Goal: Transaction & Acquisition: Purchase product/service

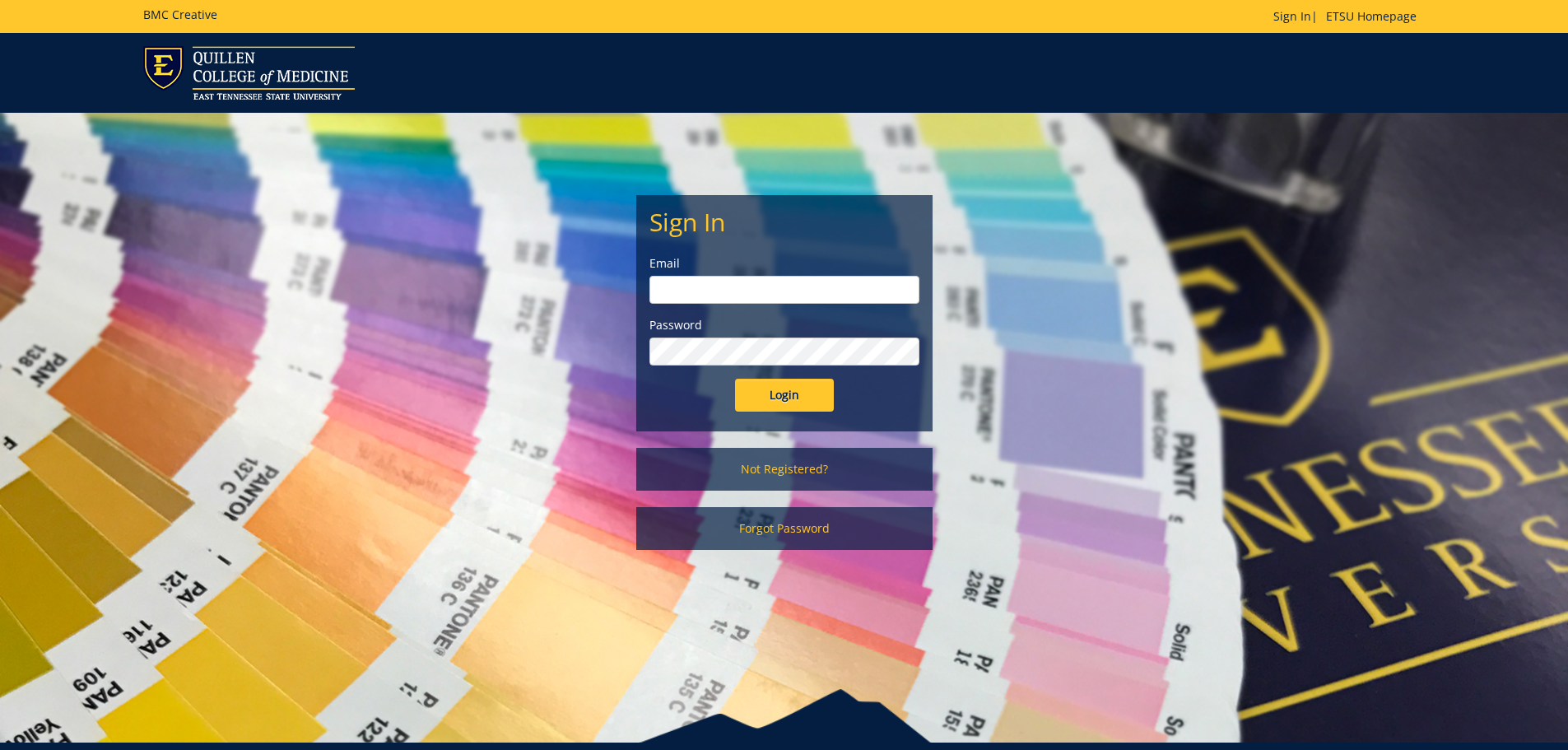
type input "hensley1@etsu.edu"
click at [765, 400] on input "Login" at bounding box center [784, 395] width 98 height 32
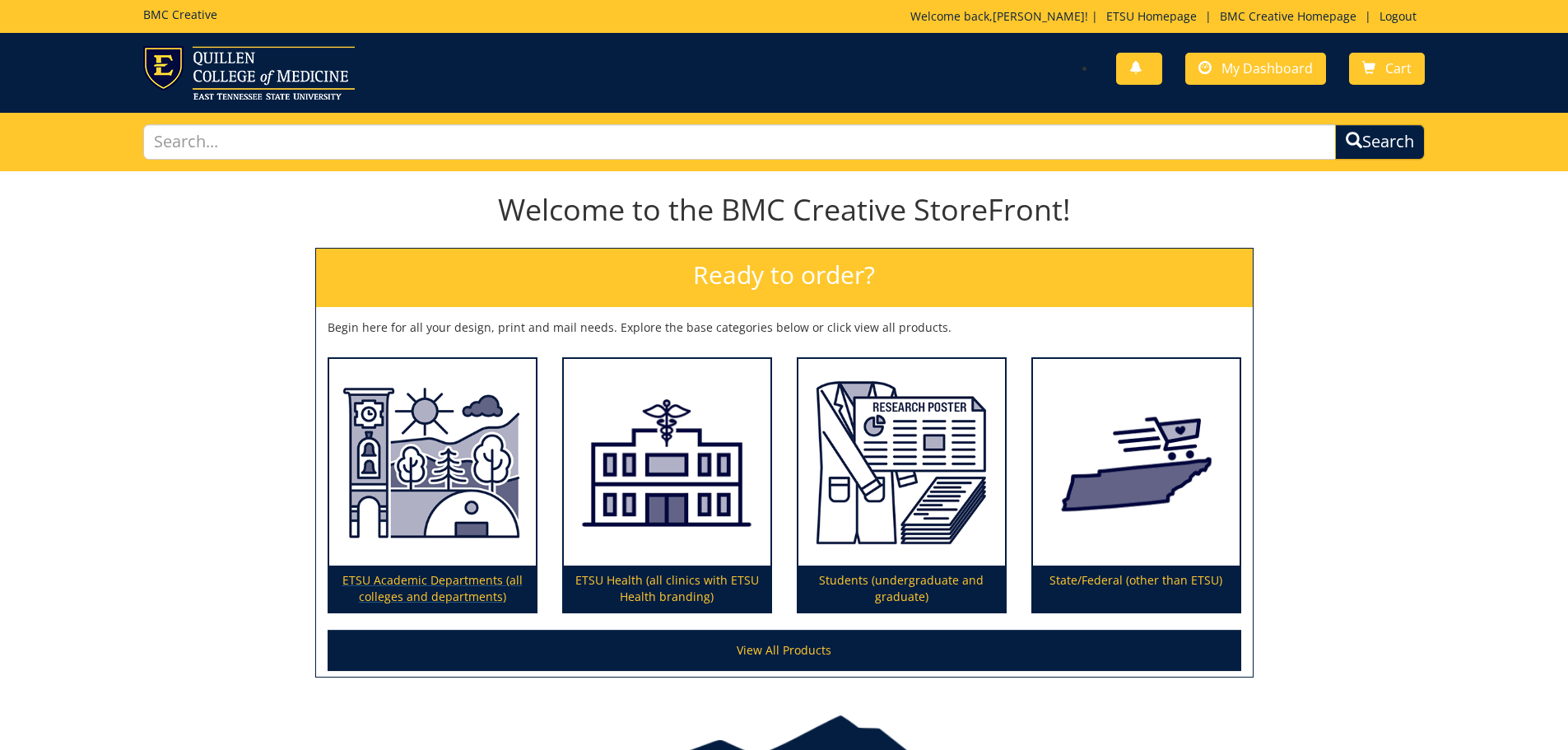
scroll to position [83, 0]
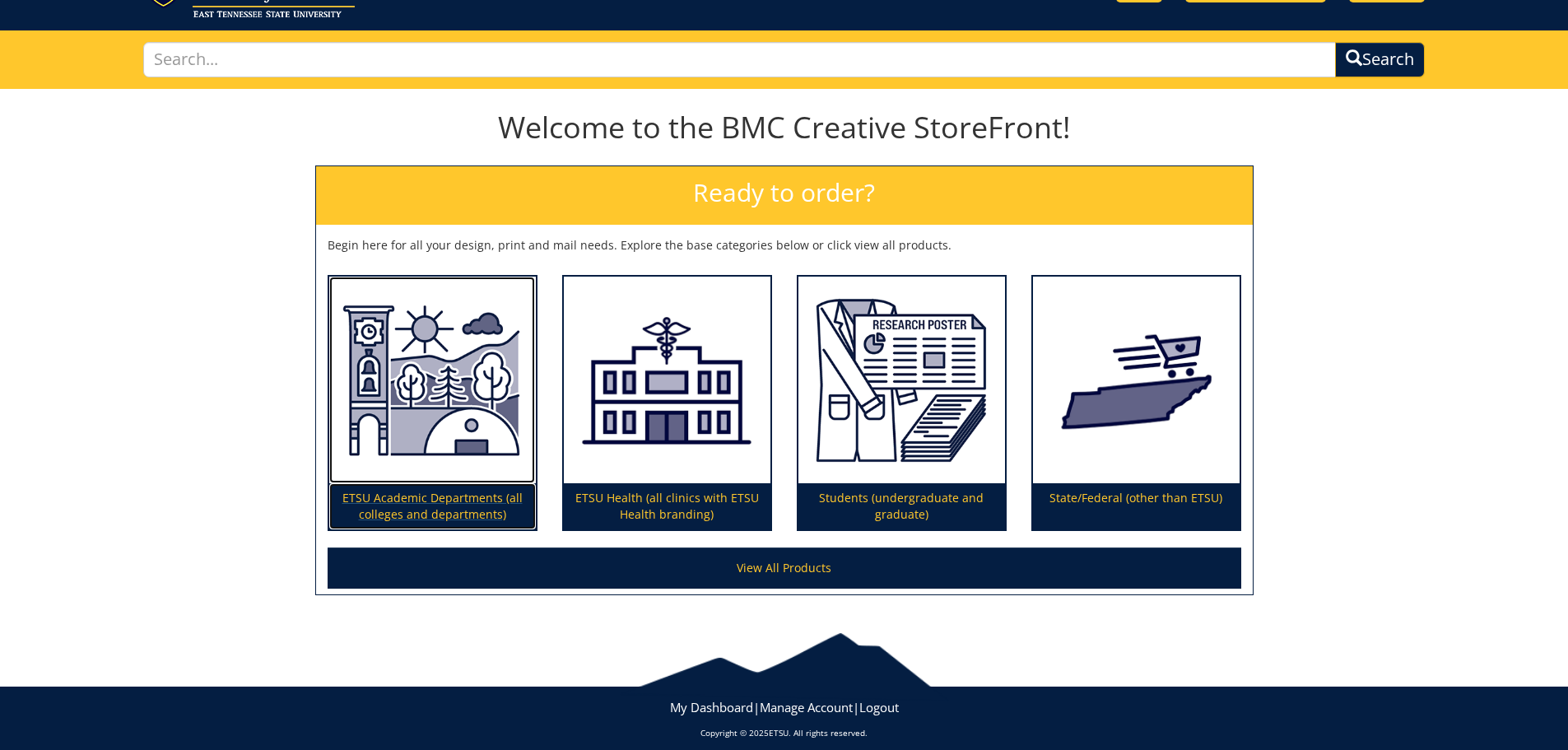
click at [434, 504] on p "ETSU Academic Departments (all colleges and departments)" at bounding box center [432, 506] width 207 height 46
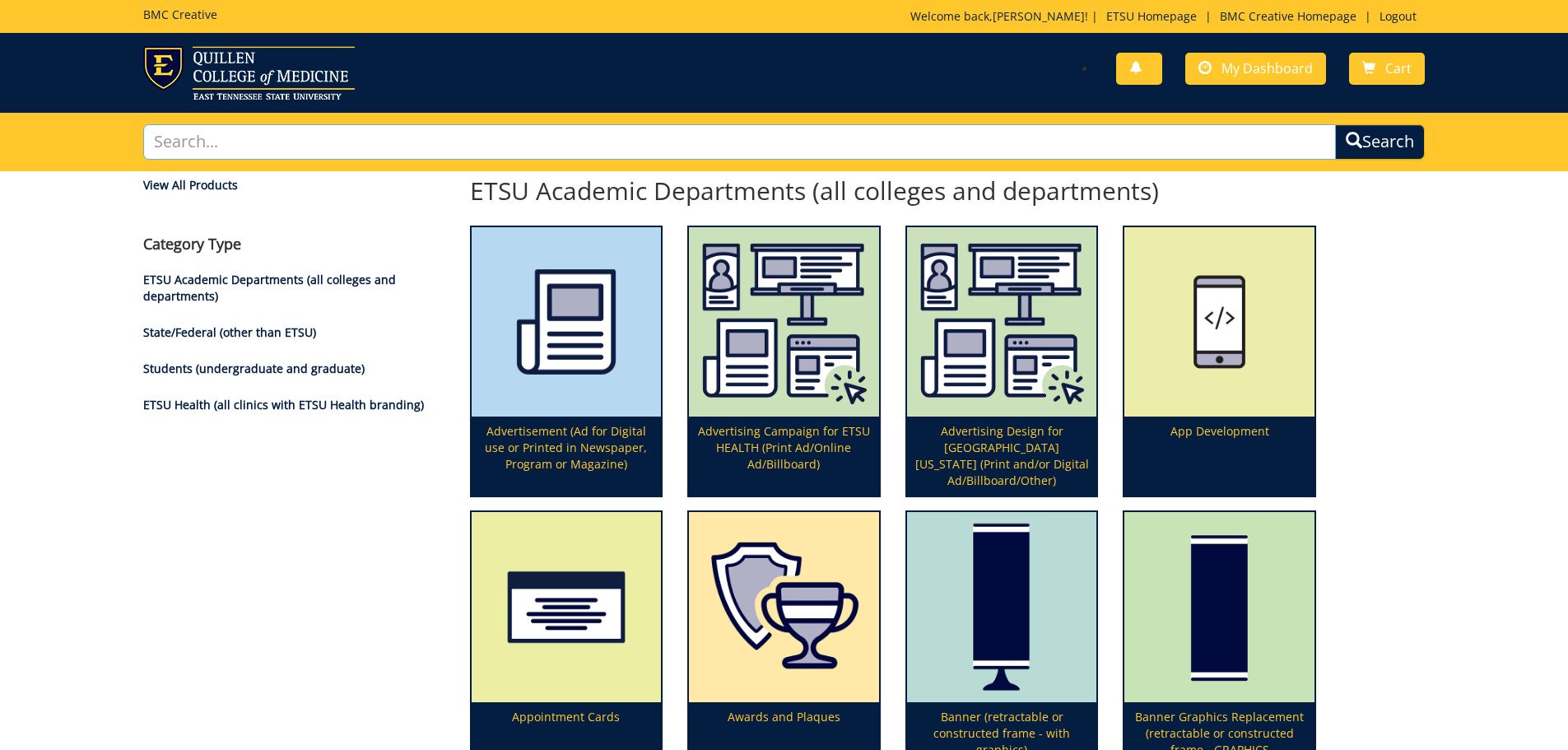
click at [680, 143] on input "text" at bounding box center [739, 142] width 1193 height 35
type input "badge"
click at [1335, 124] on button "Search" at bounding box center [1379, 142] width 90 height 35
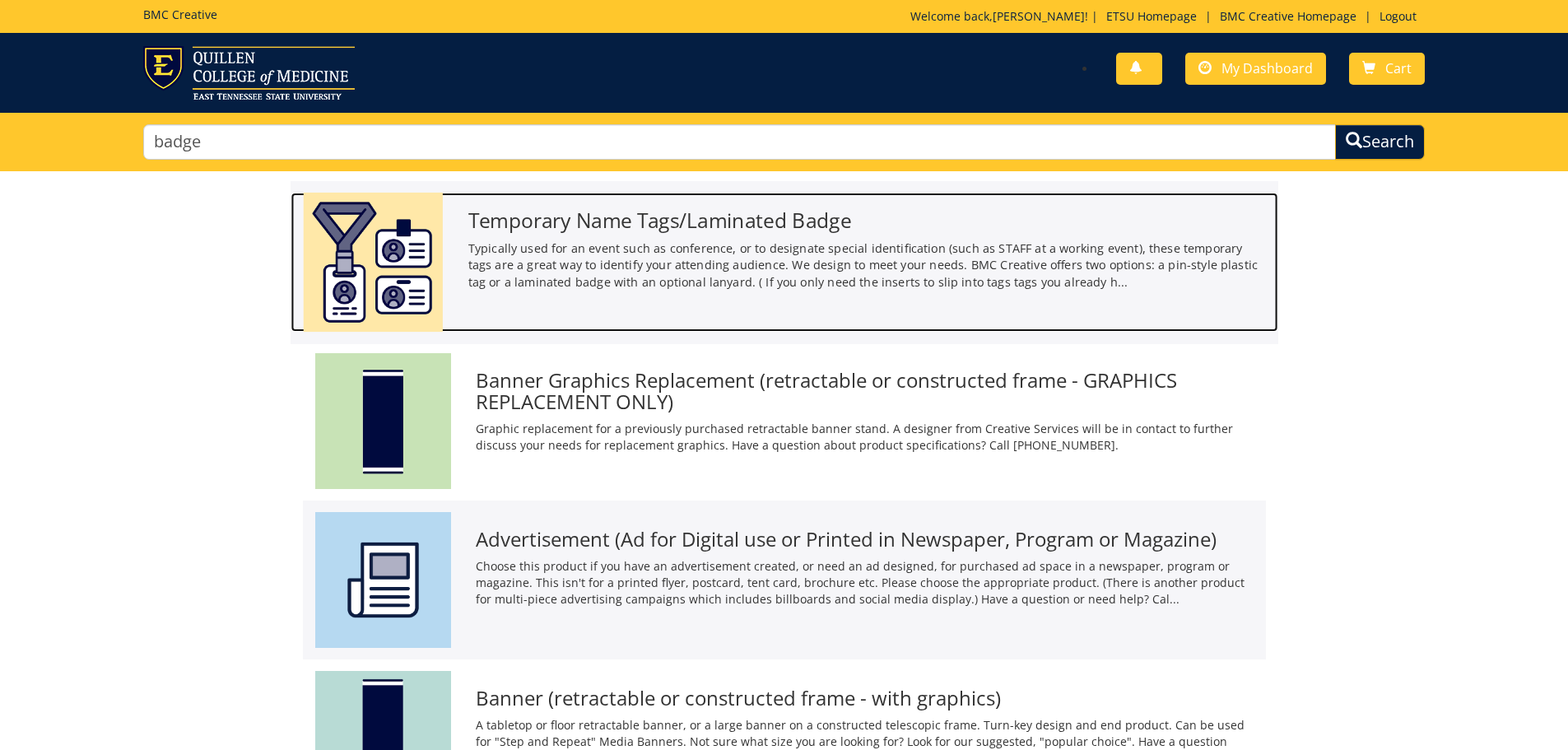
click at [380, 279] on img at bounding box center [372, 262] width 139 height 139
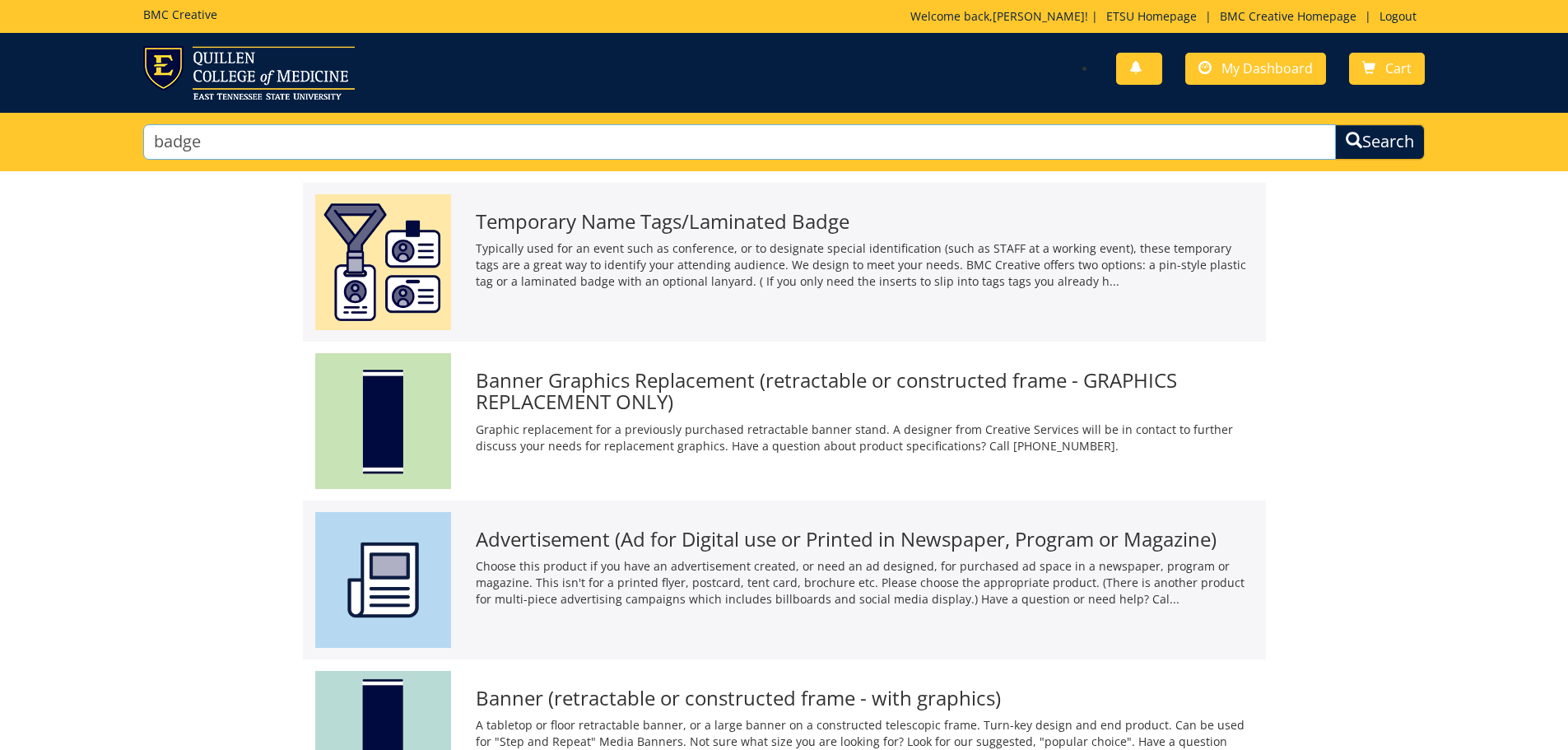
click at [230, 140] on input "badge" at bounding box center [739, 142] width 1193 height 35
type input "b"
type input "card"
click at [1335, 124] on button "Search" at bounding box center [1379, 142] width 90 height 35
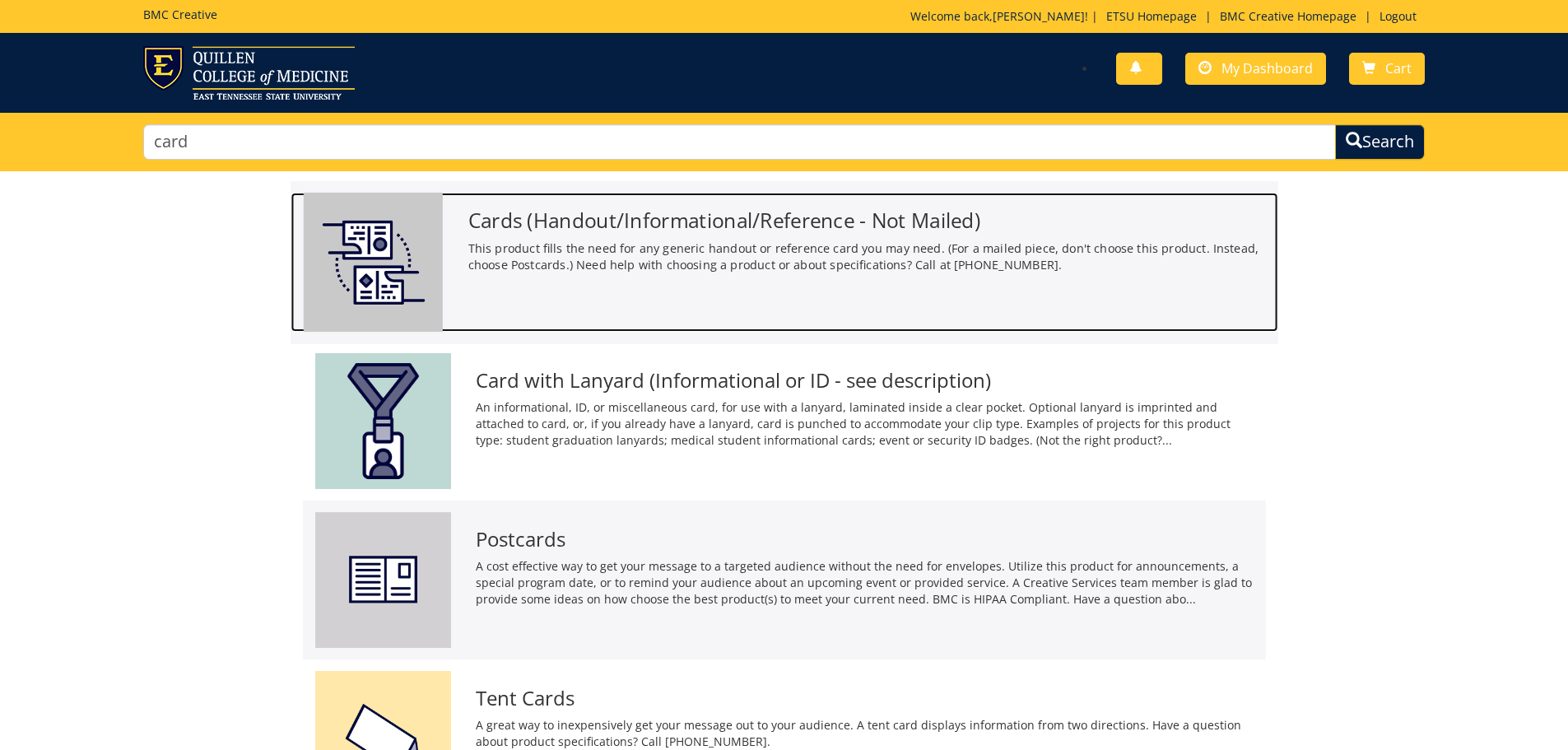
click at [394, 238] on img at bounding box center [372, 262] width 139 height 139
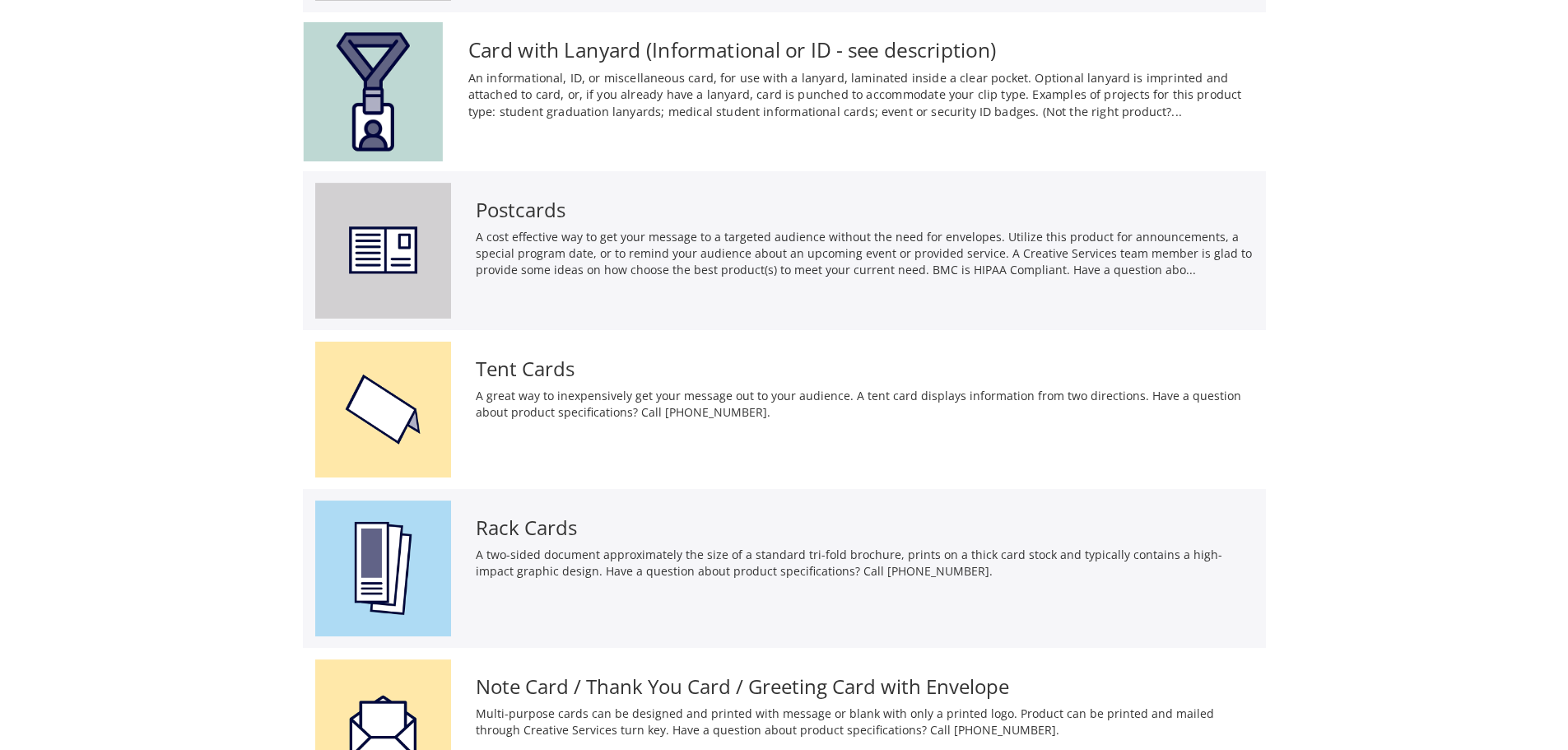
scroll to position [658, 0]
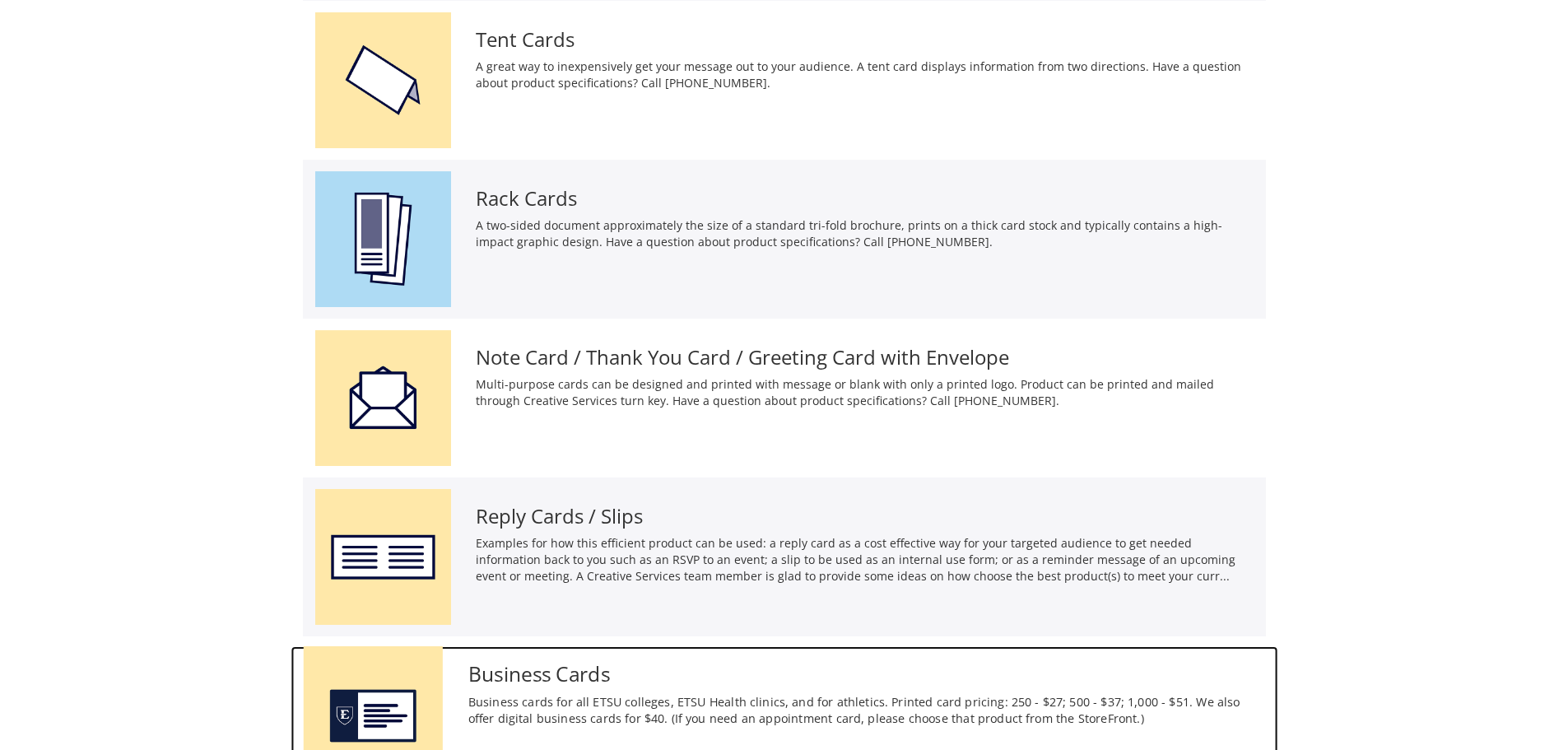
click at [596, 681] on h3 "Business Cards" at bounding box center [866, 673] width 797 height 23
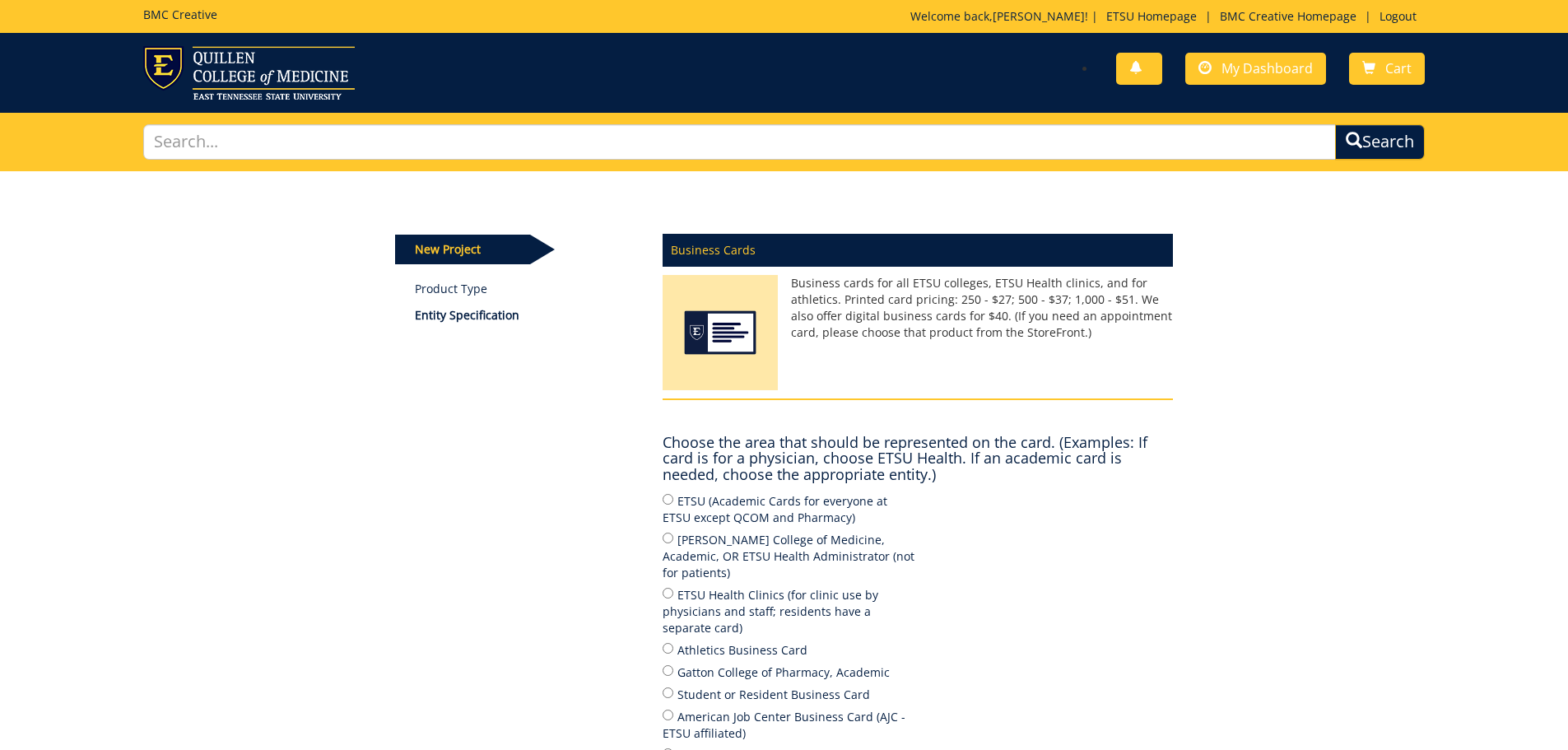
scroll to position [247, 0]
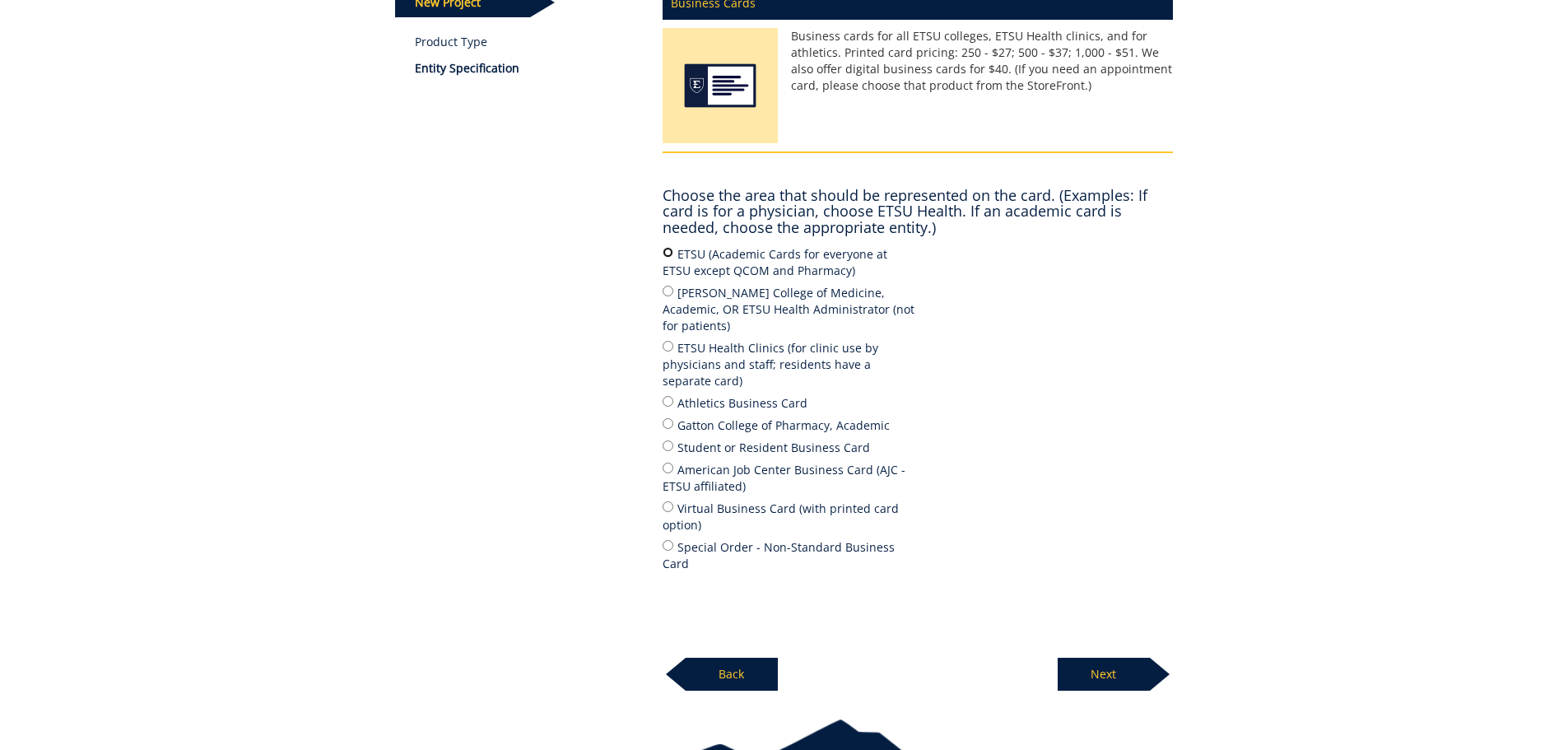
click at [668, 253] on input "ETSU (Academic Cards for everyone at ETSU except QCOM and Pharmacy)" at bounding box center [667, 252] width 11 height 11
radio input "true"
click at [1097, 657] on p "Next" at bounding box center [1103, 673] width 93 height 32
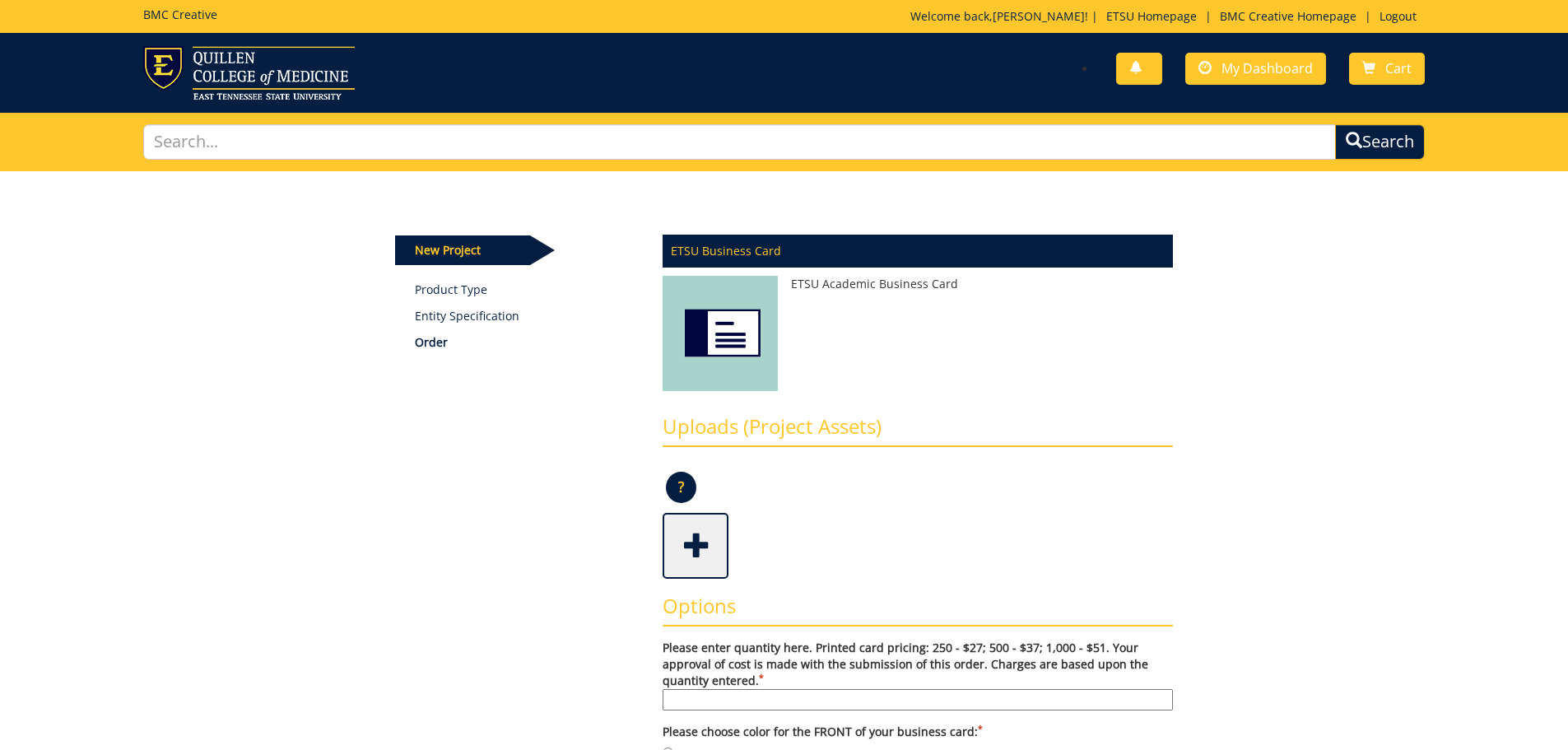
scroll to position [329, 0]
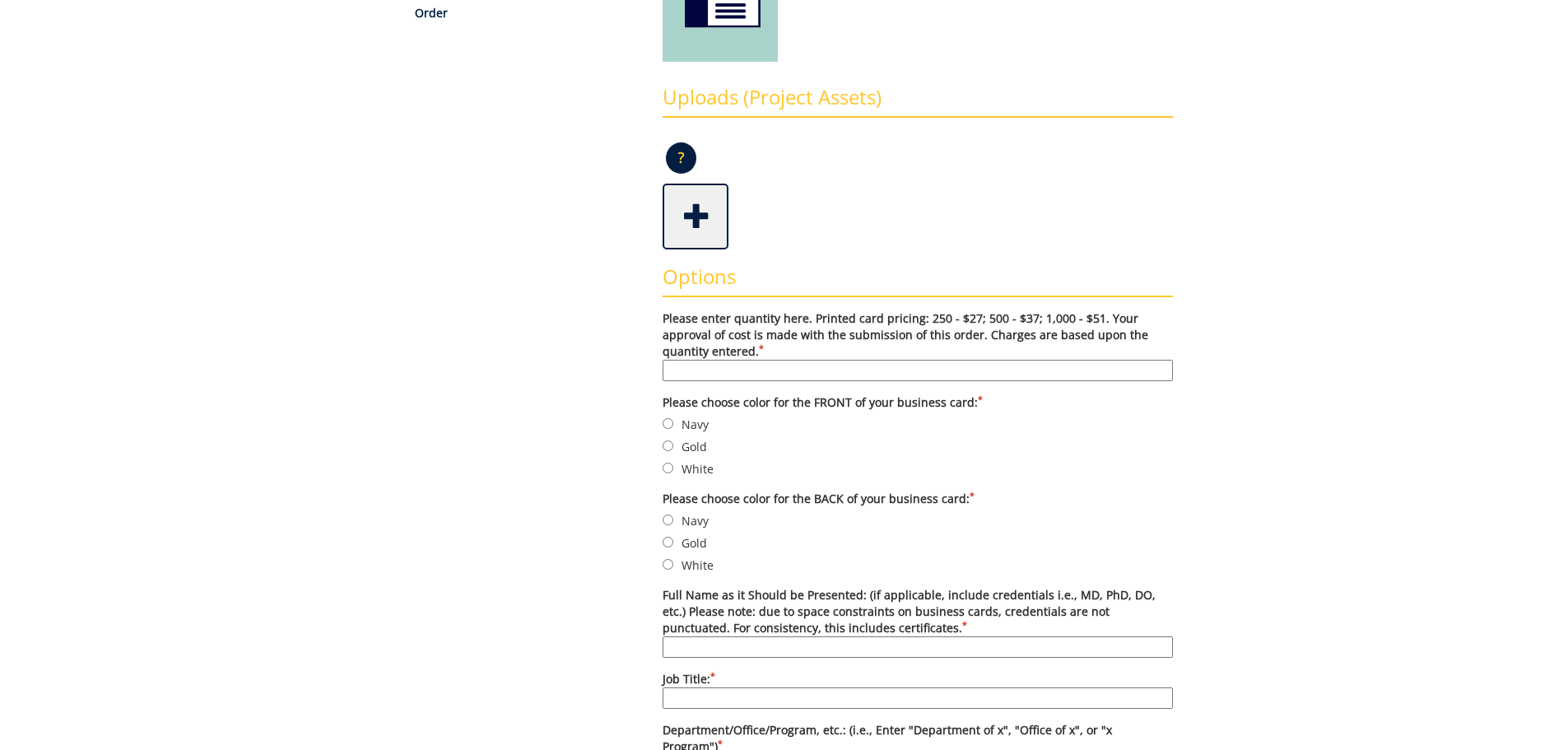
click at [710, 372] on input "Please enter quantity here. Printed card pricing: 250 - $27; 500 - $37; 1,000 -…" at bounding box center [917, 370] width 510 height 22
type input "250"
click at [667, 446] on input "Gold" at bounding box center [667, 445] width 11 height 11
radio input "true"
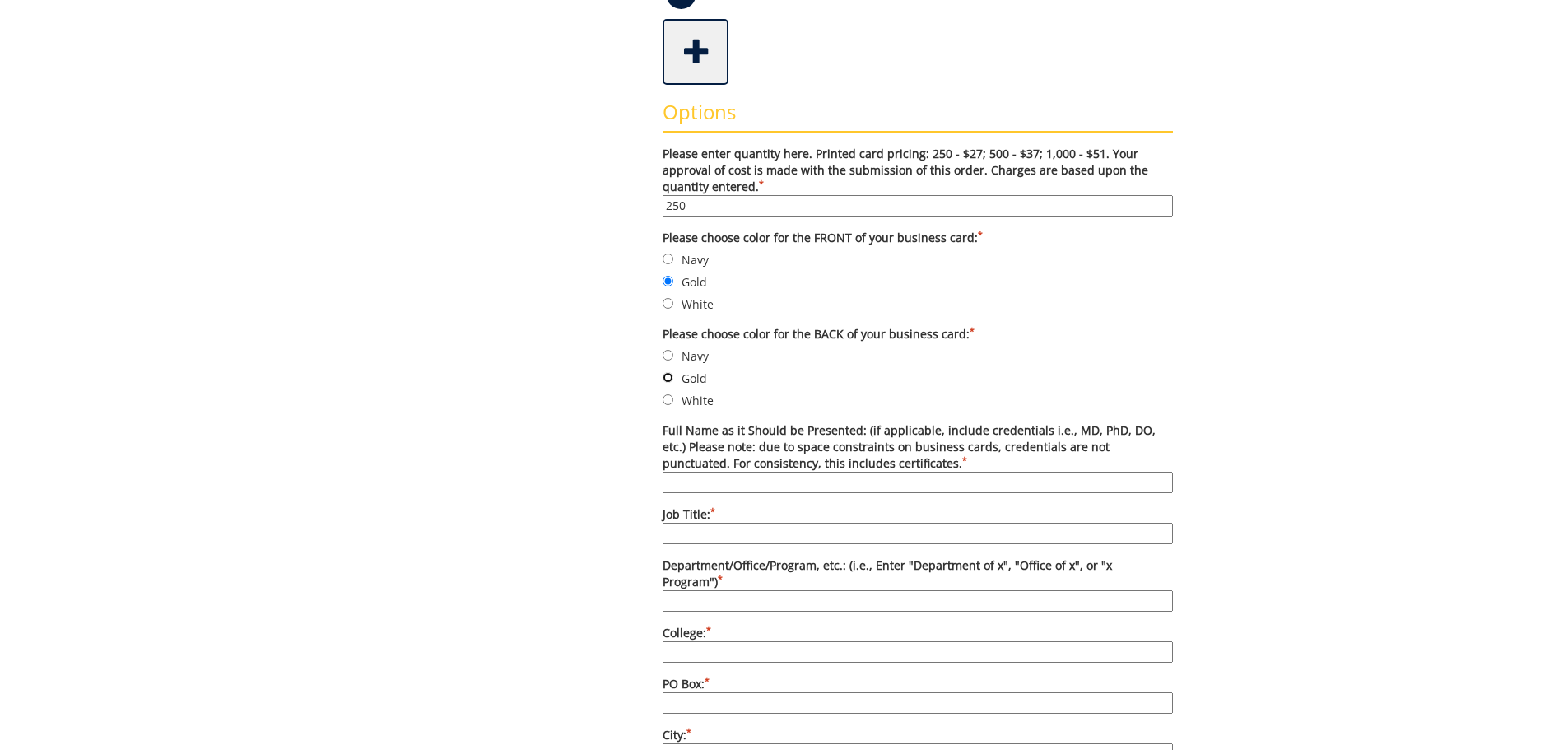
click at [669, 377] on input "Gold" at bounding box center [667, 377] width 11 height 11
radio input "true"
click at [717, 484] on input "Full Name as it Should be Presented: (if applicable, include credentials i.e., …" at bounding box center [917, 482] width 510 height 22
type input "g"
type input "G"
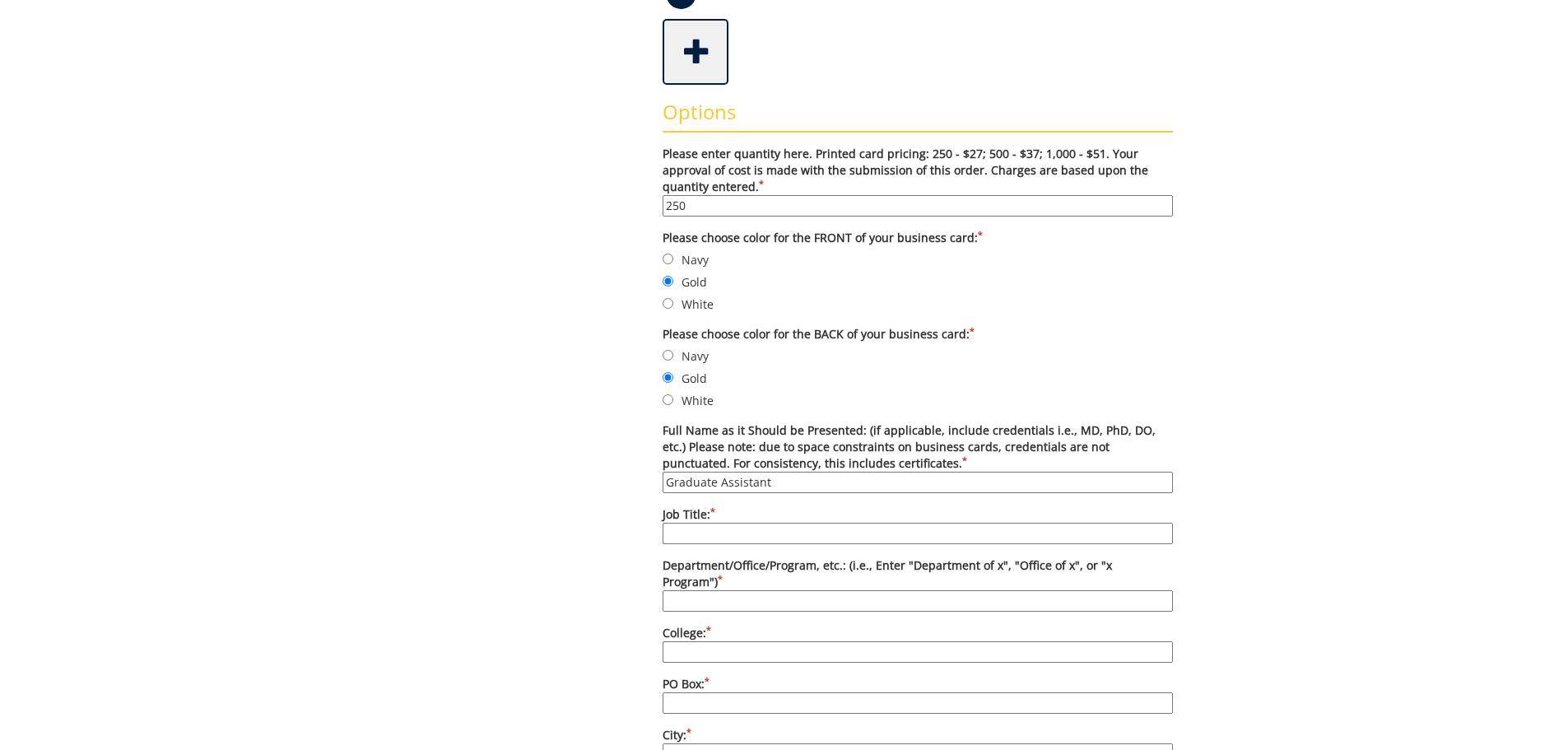
type input "Graduate Assistant"
drag, startPoint x: 740, startPoint y: 530, endPoint x: 752, endPoint y: 518, distance: 17.0
click at [739, 530] on input "Job Title: *" at bounding box center [917, 533] width 510 height 22
type input "Front Desk and Activities Supervisor"
click at [706, 590] on input "Department/Office/Program, etc.: (i.e., Enter "Department of x", "Office of x",…" at bounding box center [917, 600] width 510 height 22
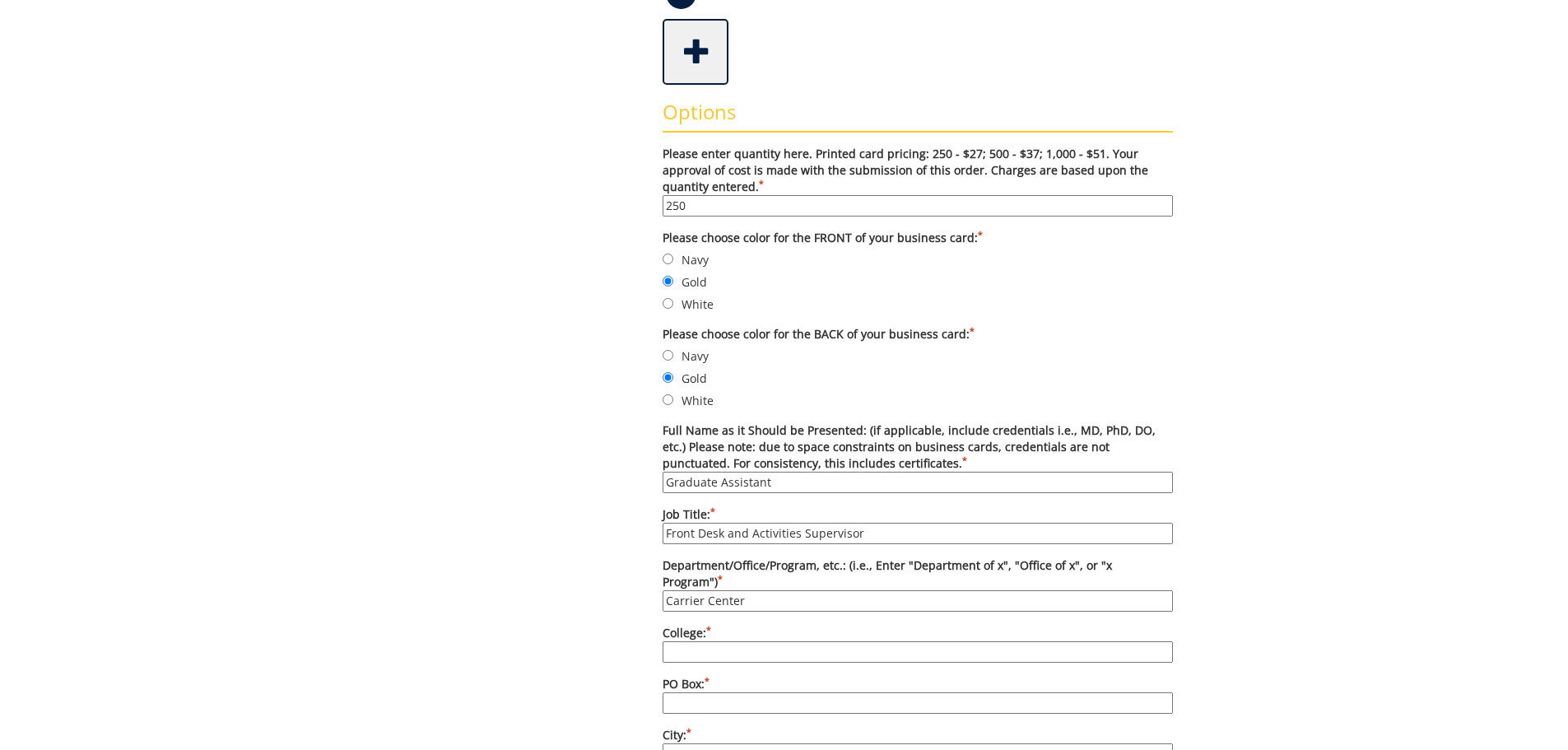
scroll to position [740, 0]
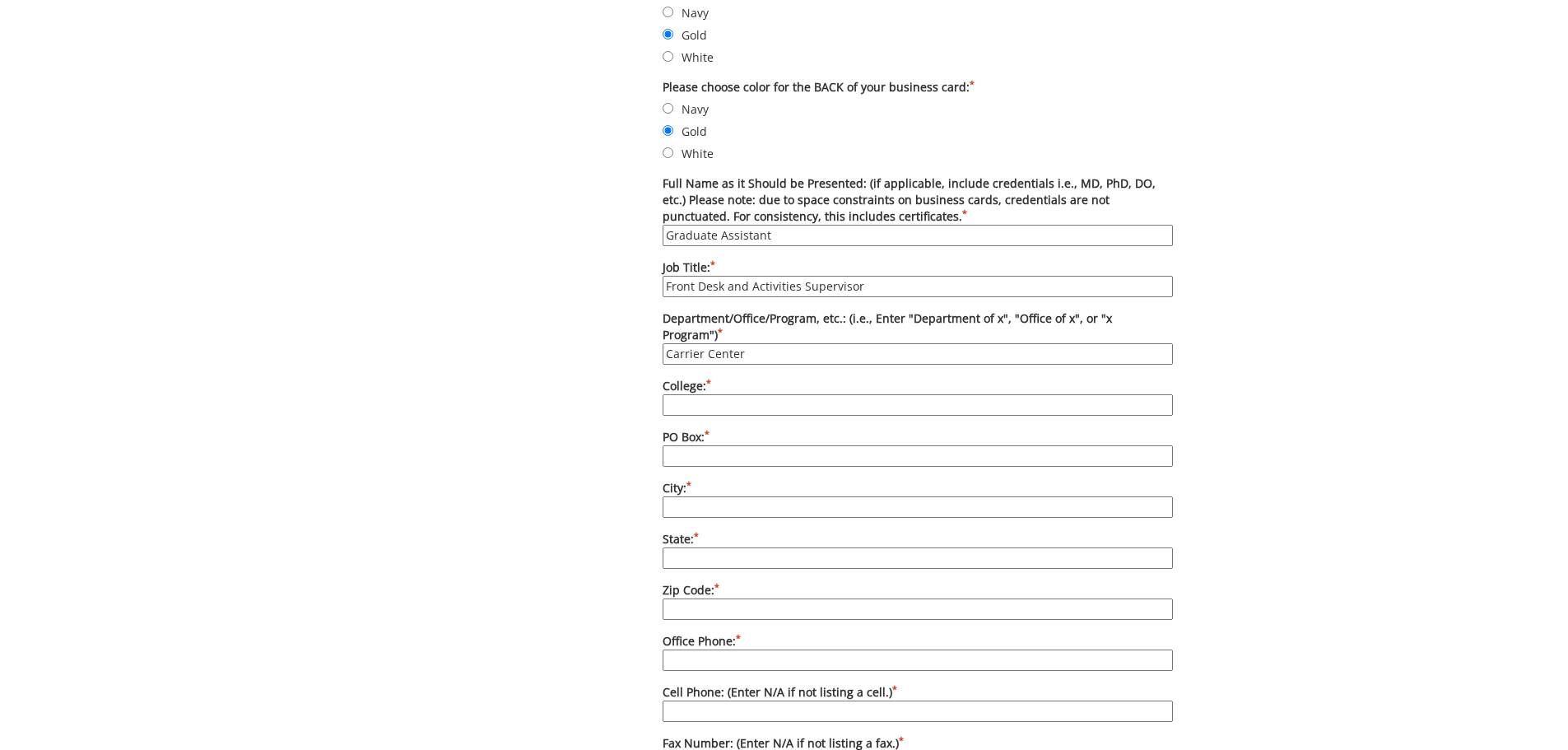
type input "Carrier Center"
click at [707, 394] on input "College: *" at bounding box center [917, 405] width 510 height 22
type input "Student Life and Enrollment"
click at [703, 344] on input "Carrier Center" at bounding box center [917, 354] width 510 height 22
click at [697, 445] on input "PO Box: *" at bounding box center [917, 456] width 510 height 22
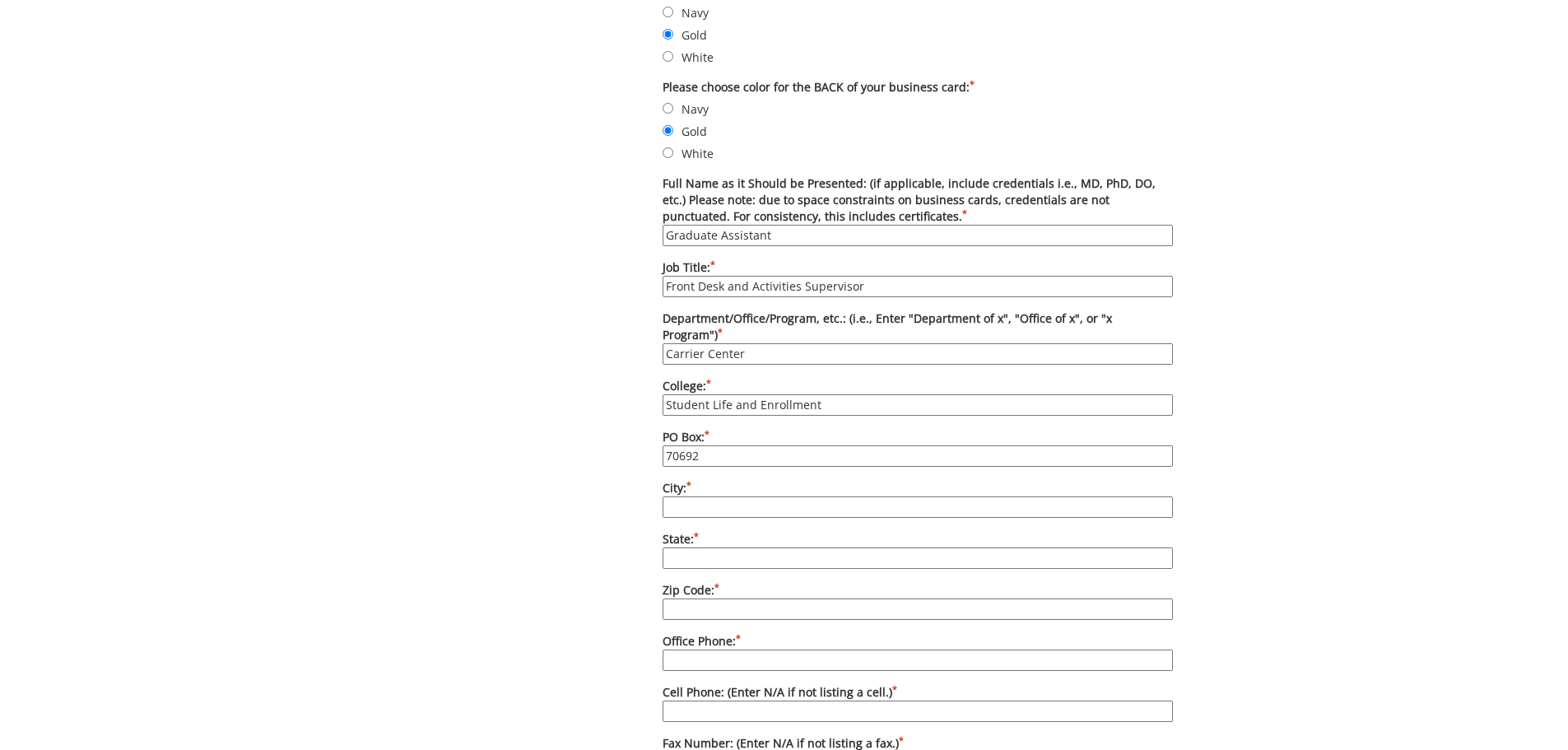
type input "70692"
click at [743, 496] on input "City: *" at bounding box center [917, 507] width 510 height 22
type input "Johnson City"
type input "TN"
type input "37614"
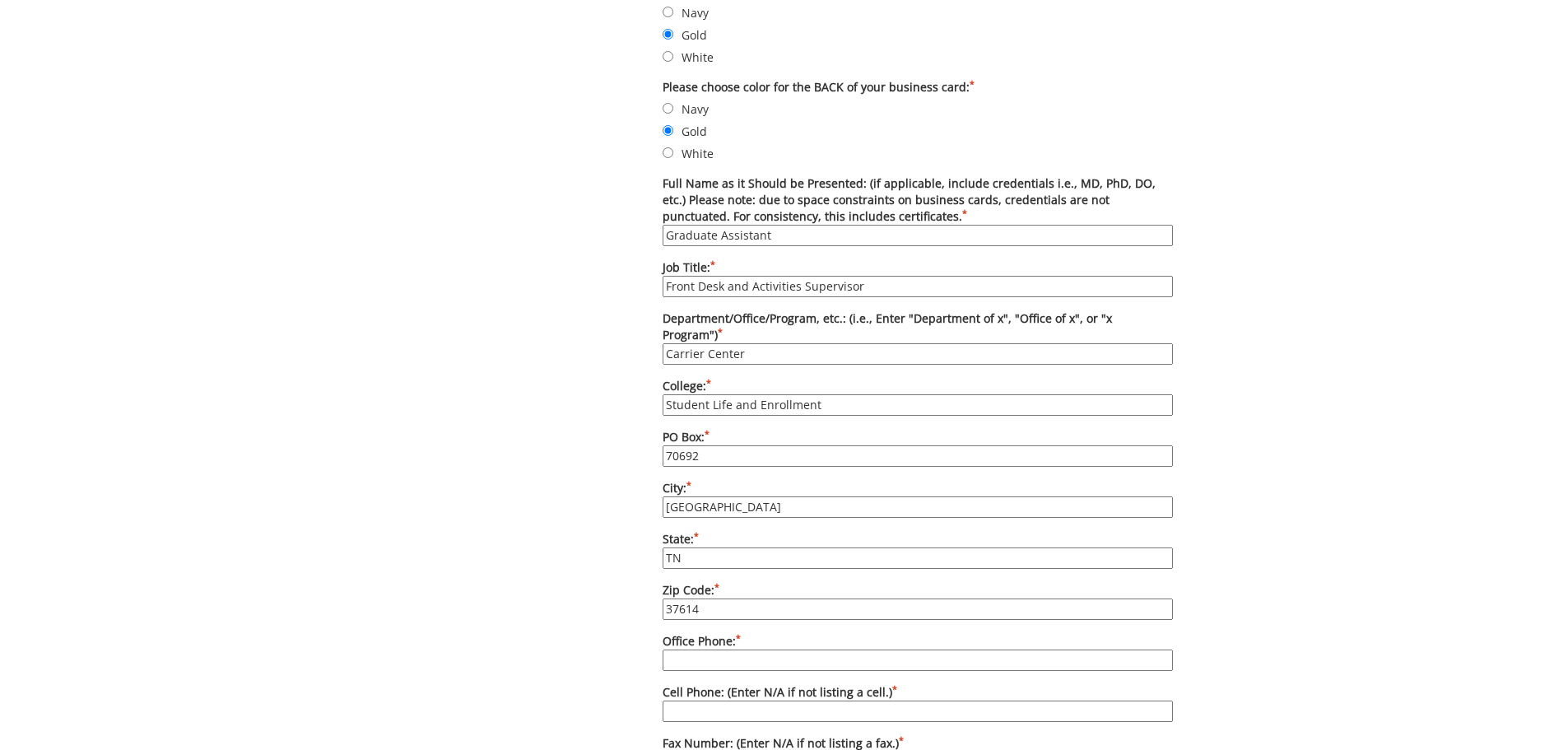
scroll to position [906, 0]
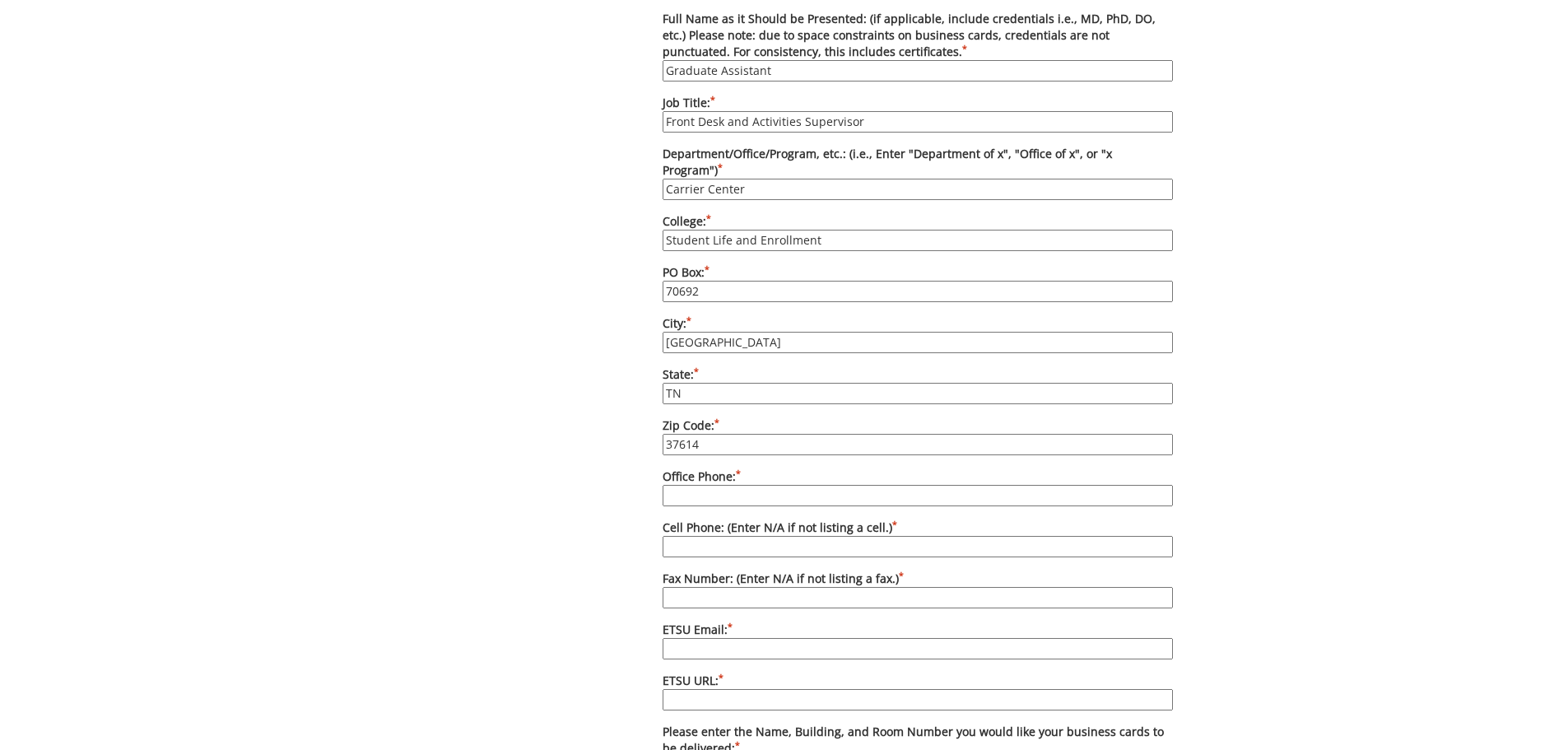
click at [694, 484] on input "Office Phone: *" at bounding box center [917, 495] width 510 height 22
type input "423-439-6633"
click at [685, 535] on input "Cell Phone: (Enter N/A if not listing a cell.) *" at bounding box center [917, 546] width 510 height 22
type input "Leave a line to where the GA can add their cell phone when working"
click at [723, 587] on input "Fax Number: (Enter N/A if not listing a fax.) *" at bounding box center [917, 597] width 510 height 22
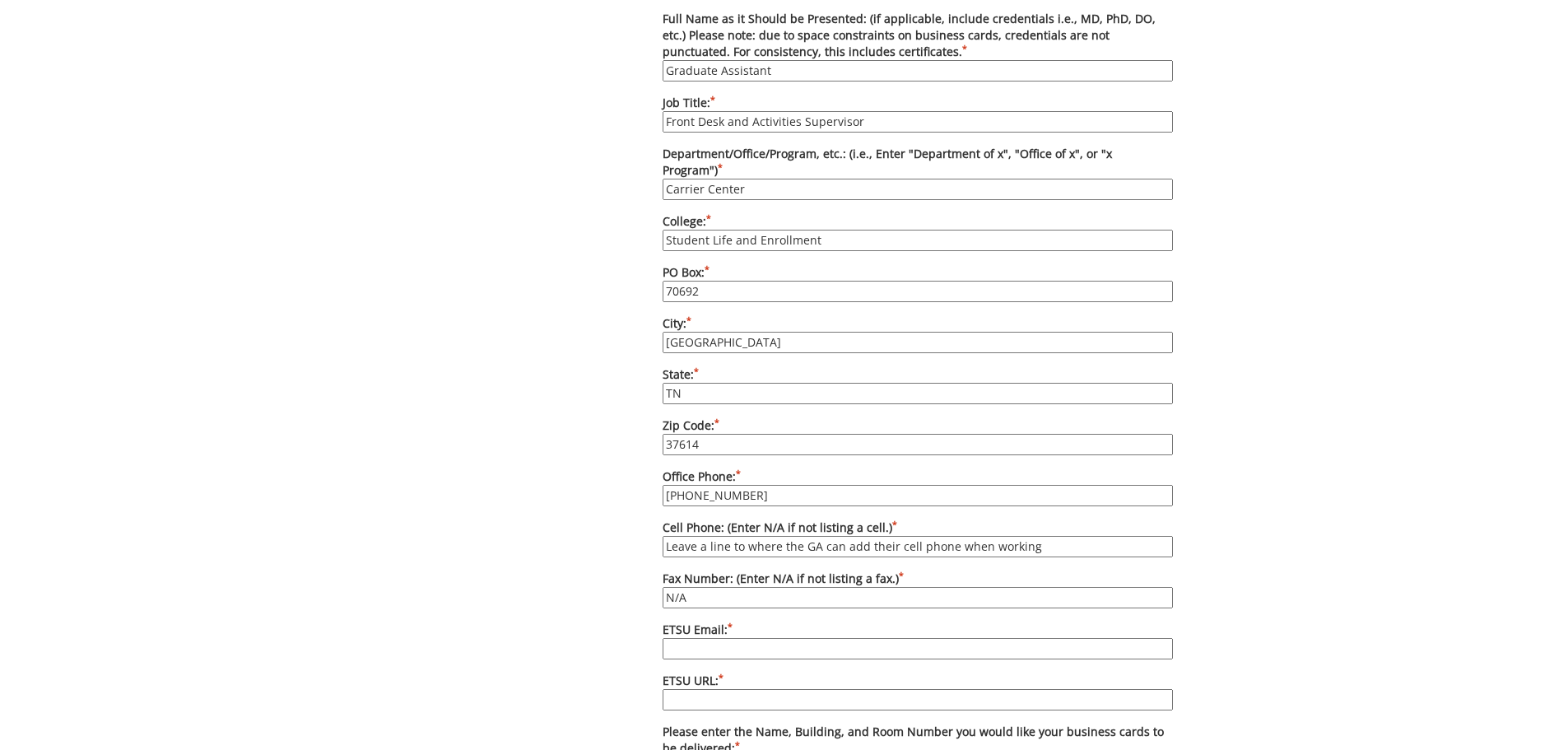
type input "N/A"
click at [715, 638] on input "ETSU Email: *" at bounding box center [917, 649] width 510 height 22
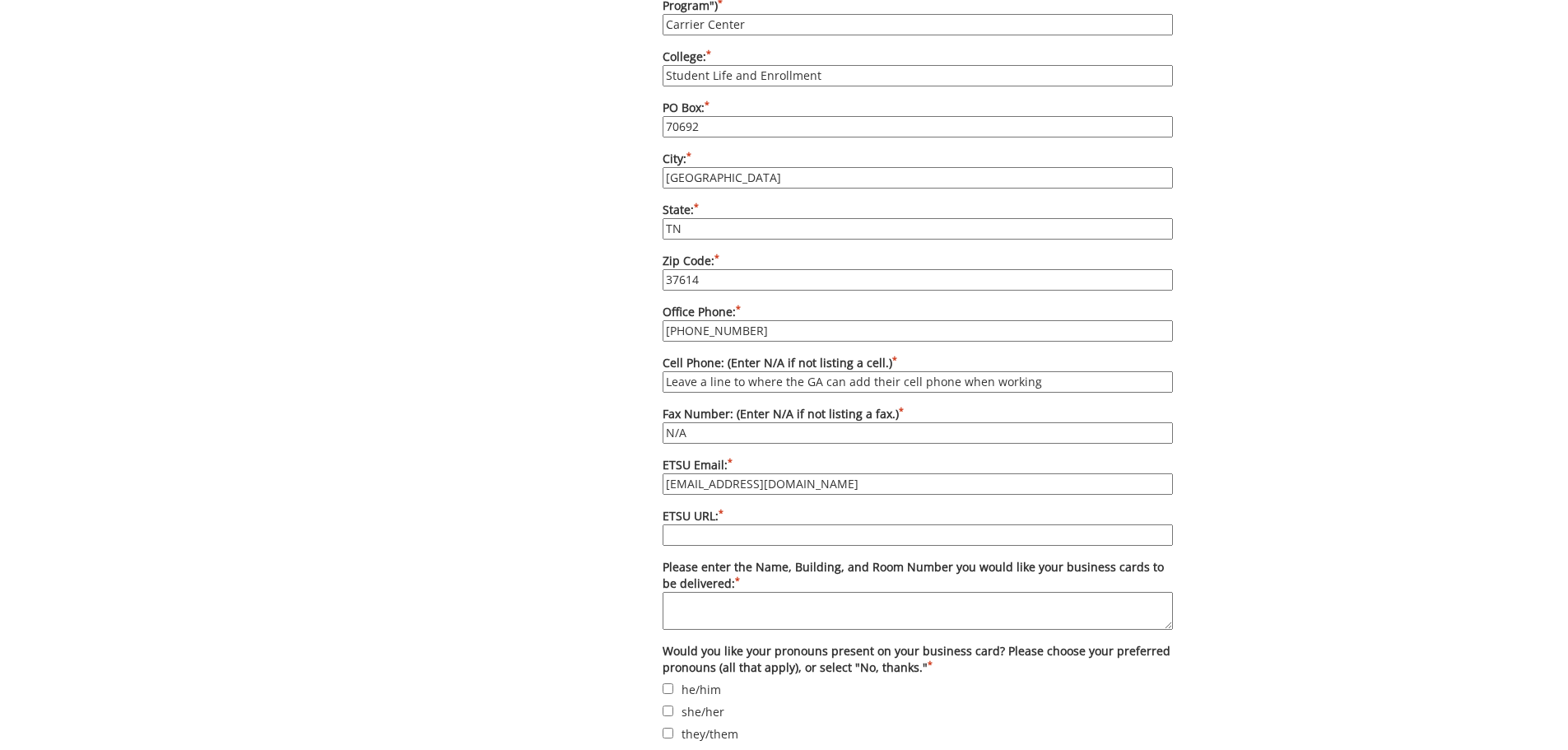
type input "scgrad@etsu.edu"
click at [736, 525] on input "ETSU URL: *" at bounding box center [917, 535] width 510 height 22
paste input "https://www.etsu.edu/students/student-center/officestaff.php"
drag, startPoint x: 1001, startPoint y: 516, endPoint x: 690, endPoint y: 535, distance: 311.6
click at [644, 529] on div "Some kind of message here. New Project Product Type Entity Specification Order …" at bounding box center [784, 56] width 802 height 1909
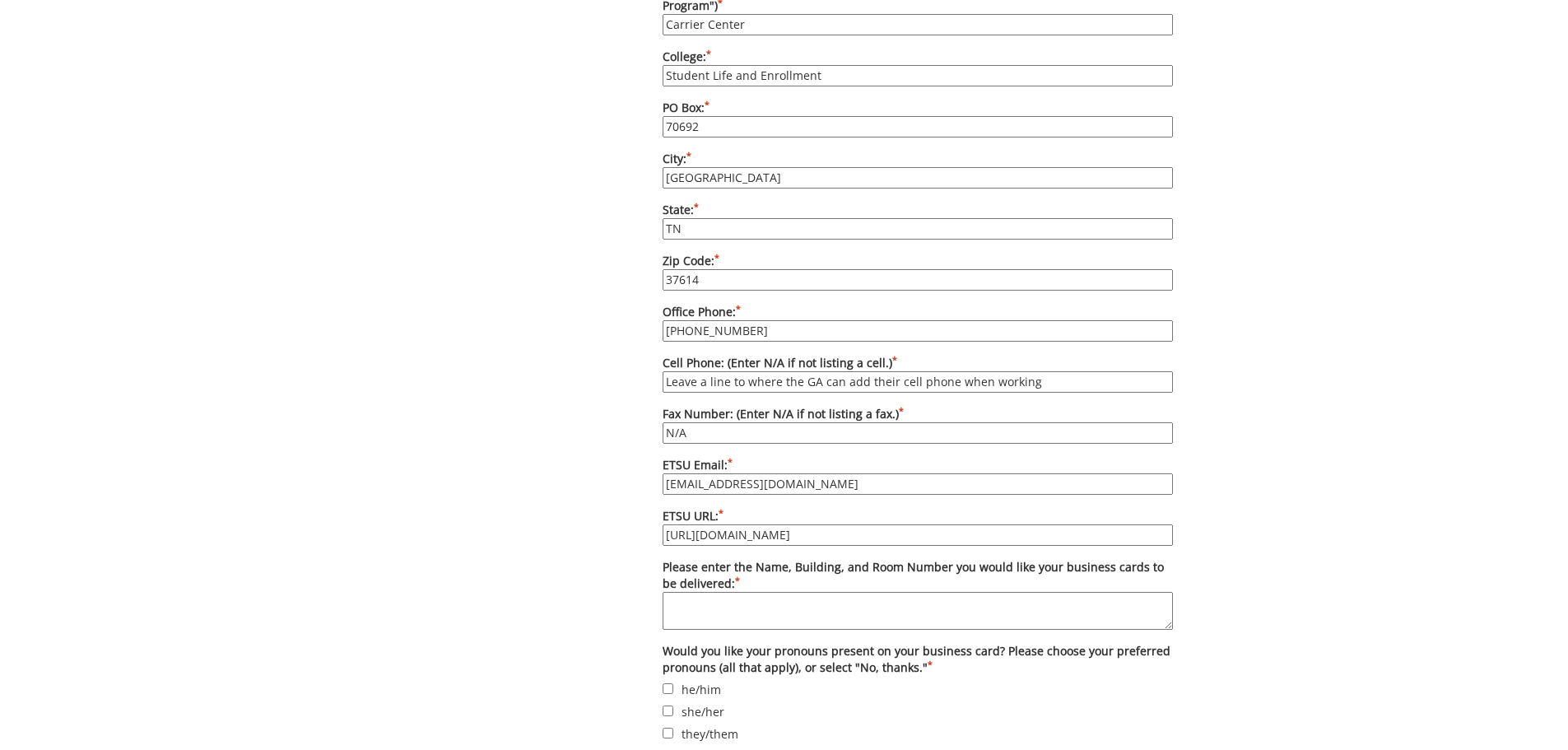
paste input "text"
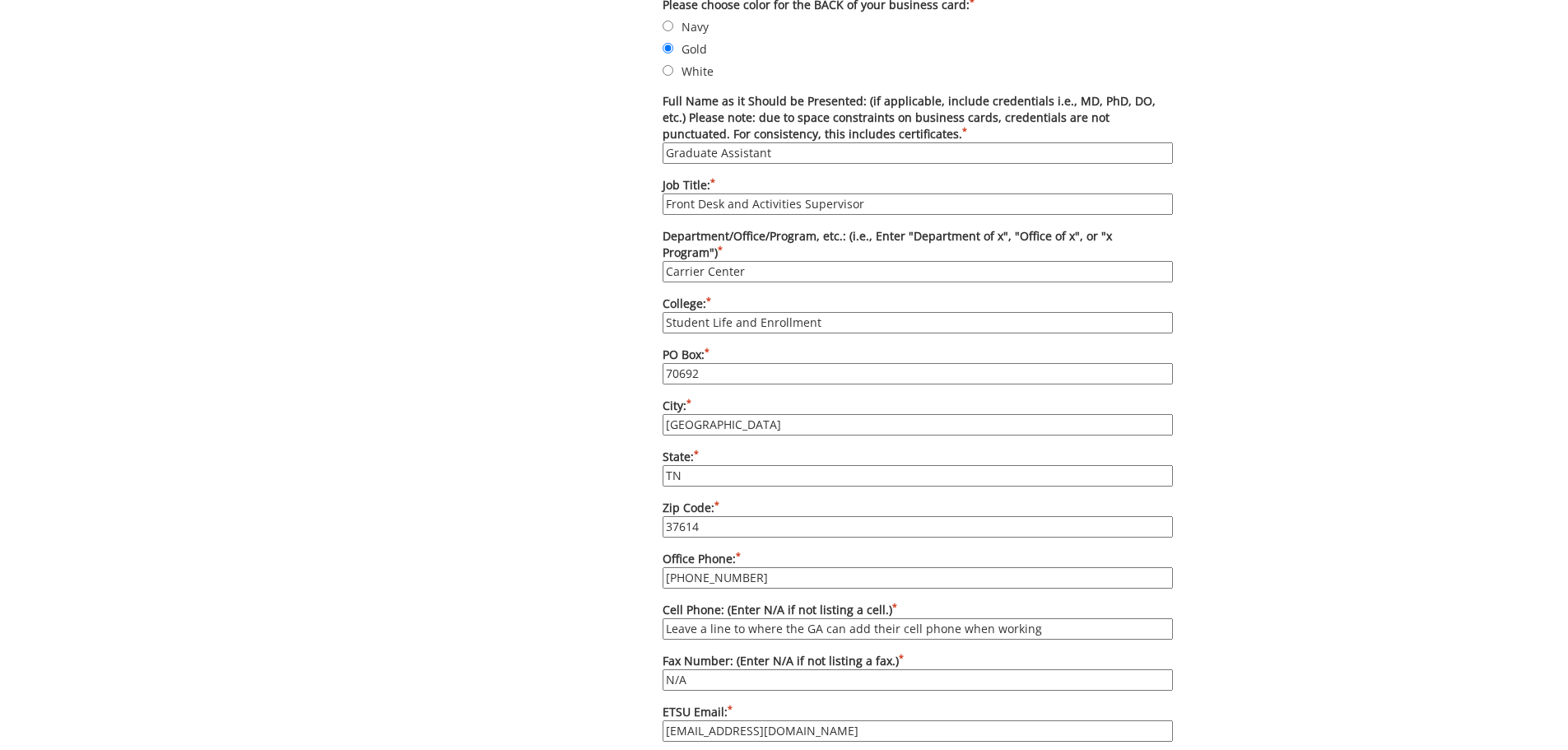
scroll to position [740, 0]
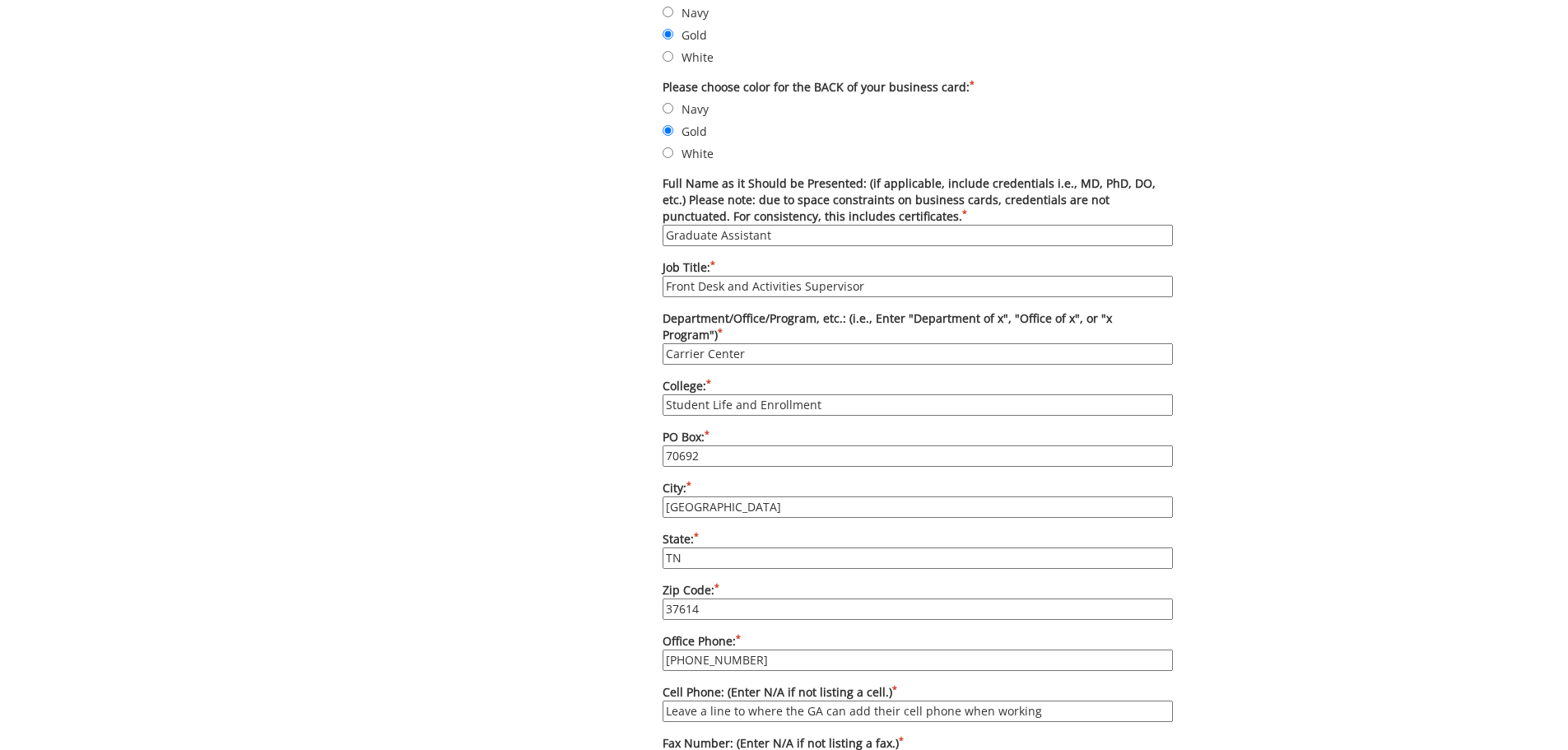
type input "https://www.etsu.edu/students/student-center/"
click at [785, 233] on input "Graduate Assistant" at bounding box center [917, 235] width 510 height 22
type input "Graduate Assistant (also leave a line to where the GA can add their name when w…"
click at [728, 281] on input "Front Desk and Activities Supervisor" at bounding box center [917, 286] width 510 height 22
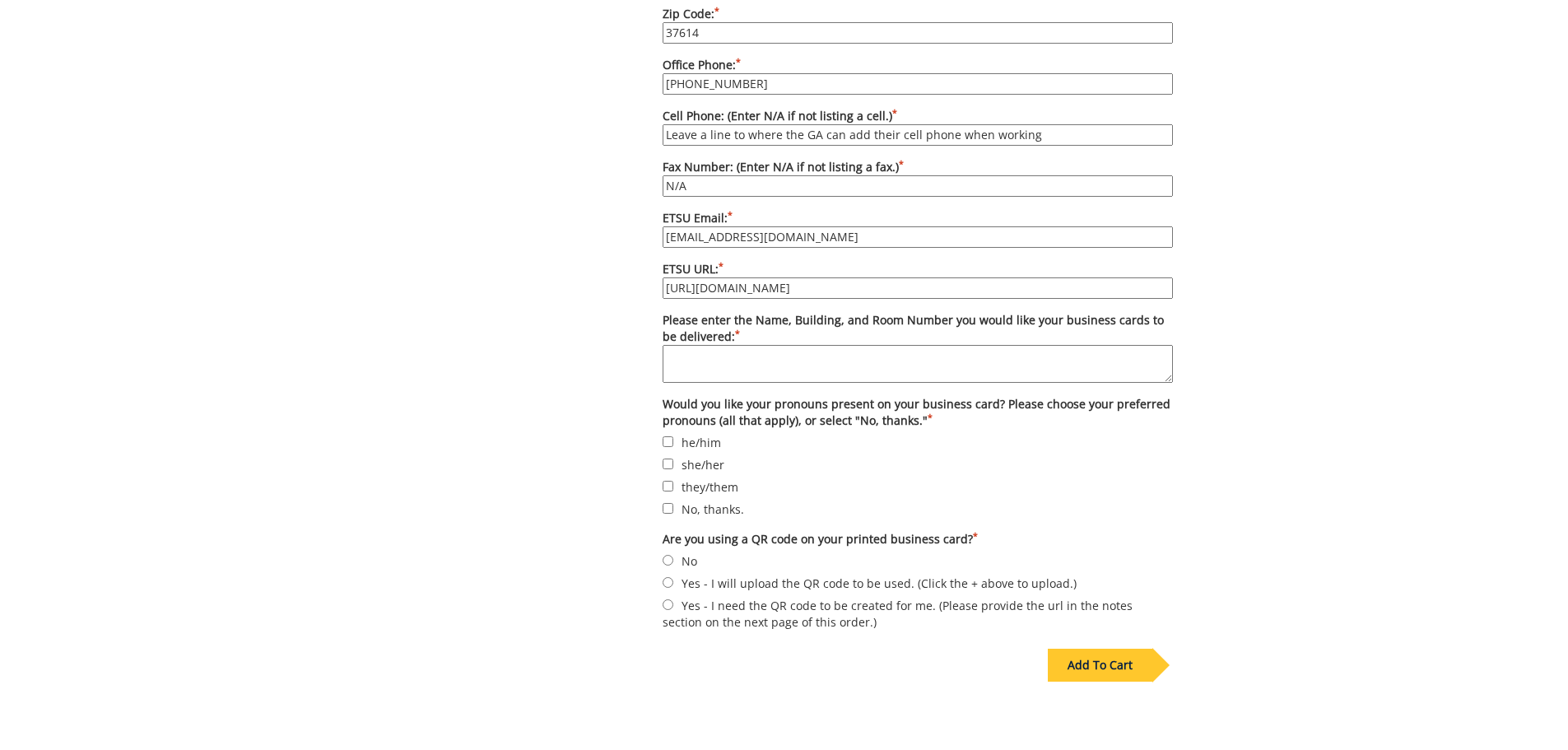
scroll to position [1399, 0]
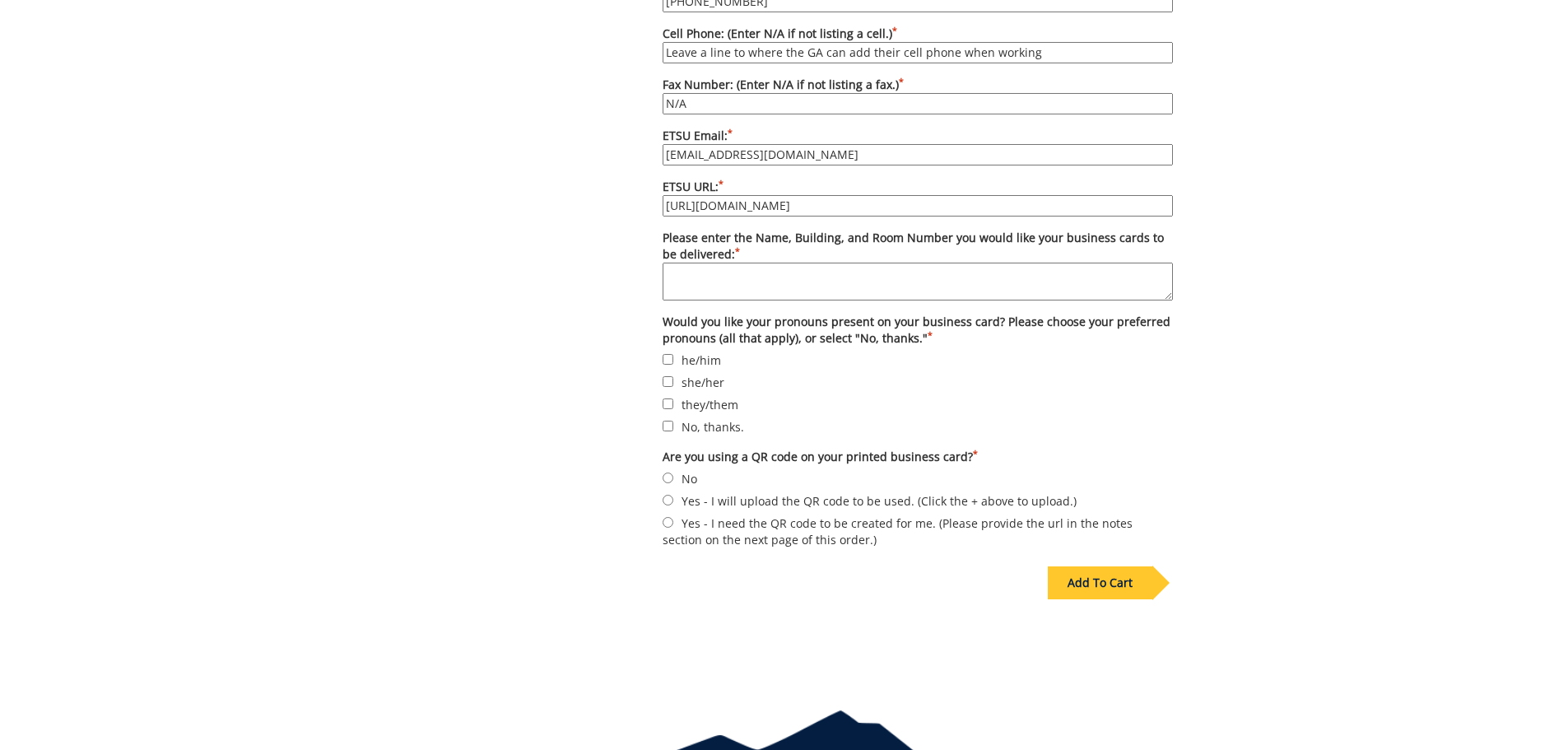
type input "Front Desk Operations and Activities Supervisor"
click at [703, 263] on textarea "Please enter the Name, Building, and Room Number you would like your business c…" at bounding box center [917, 281] width 510 height 37
type textarea "S"
type textarea "Carrier Center, D.P. Culp Student Center, 212B"
click at [669, 420] on input "No, thanks." at bounding box center [667, 425] width 11 height 11
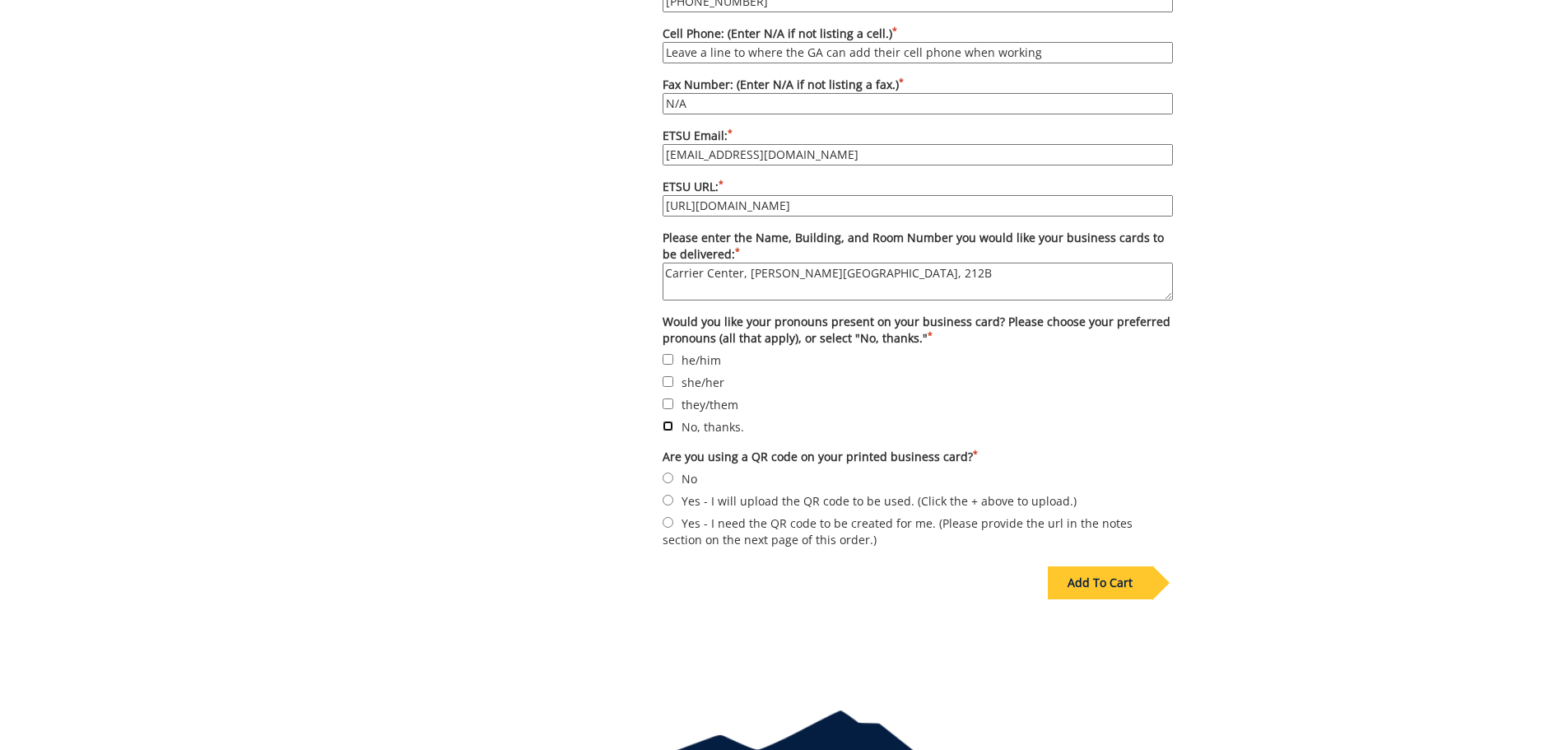
checkbox input "true"
click at [665, 472] on input "No" at bounding box center [667, 477] width 11 height 11
radio input "true"
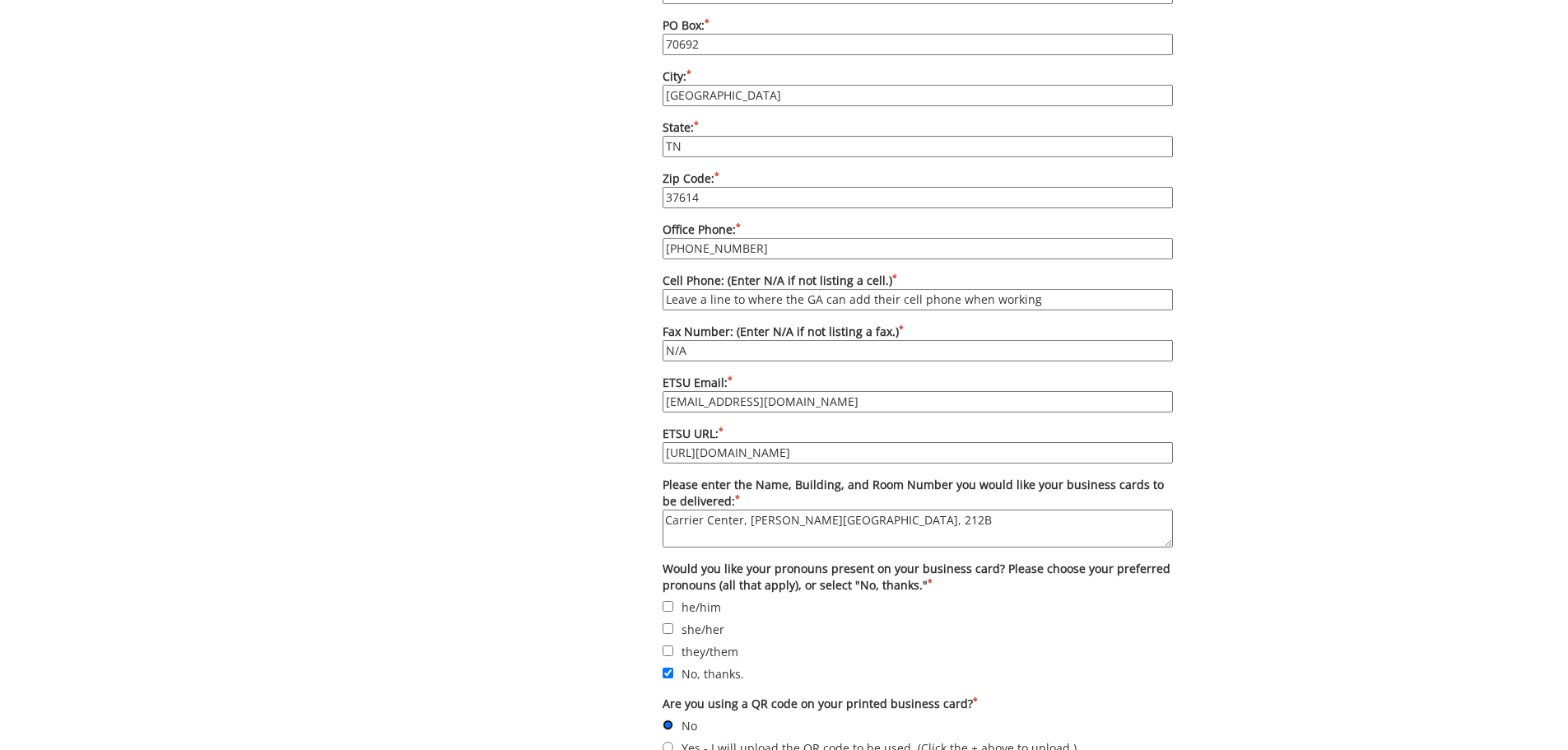
scroll to position [906, 0]
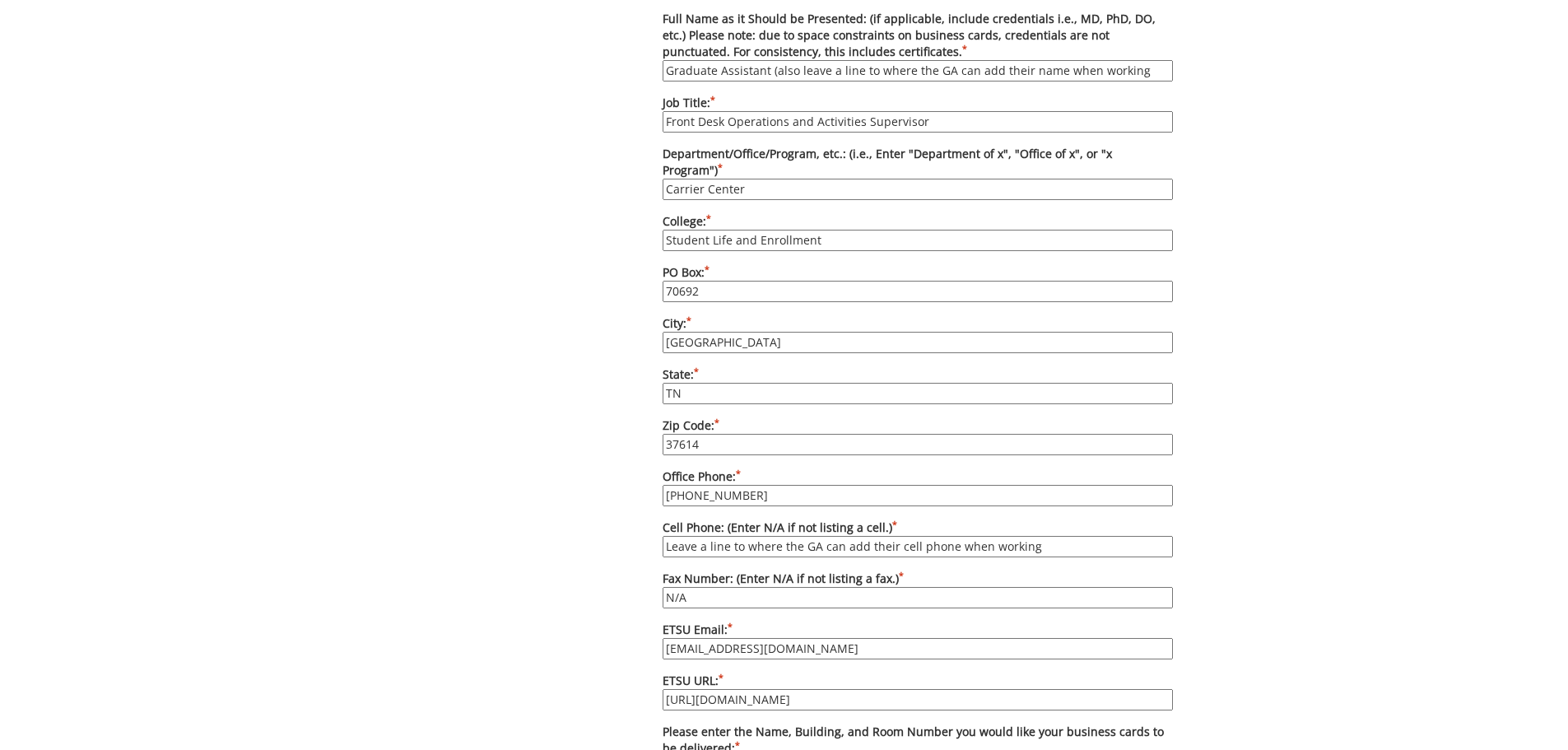
click at [752, 178] on input "Carrier Center" at bounding box center [917, 189] width 510 height 22
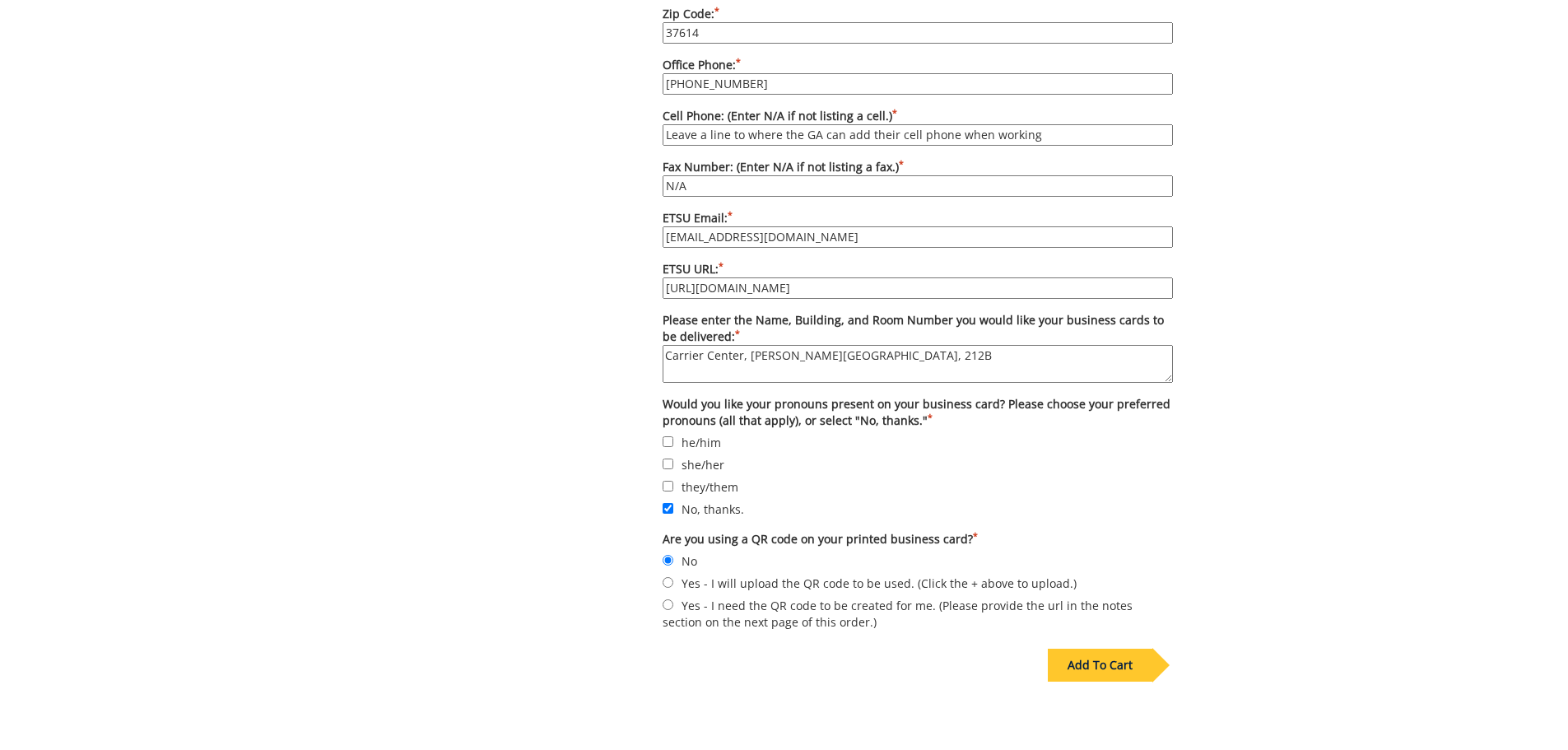
type input "Carrier Center/Student Center Office"
click at [1088, 653] on div "Add To Cart" at bounding box center [1099, 664] width 104 height 32
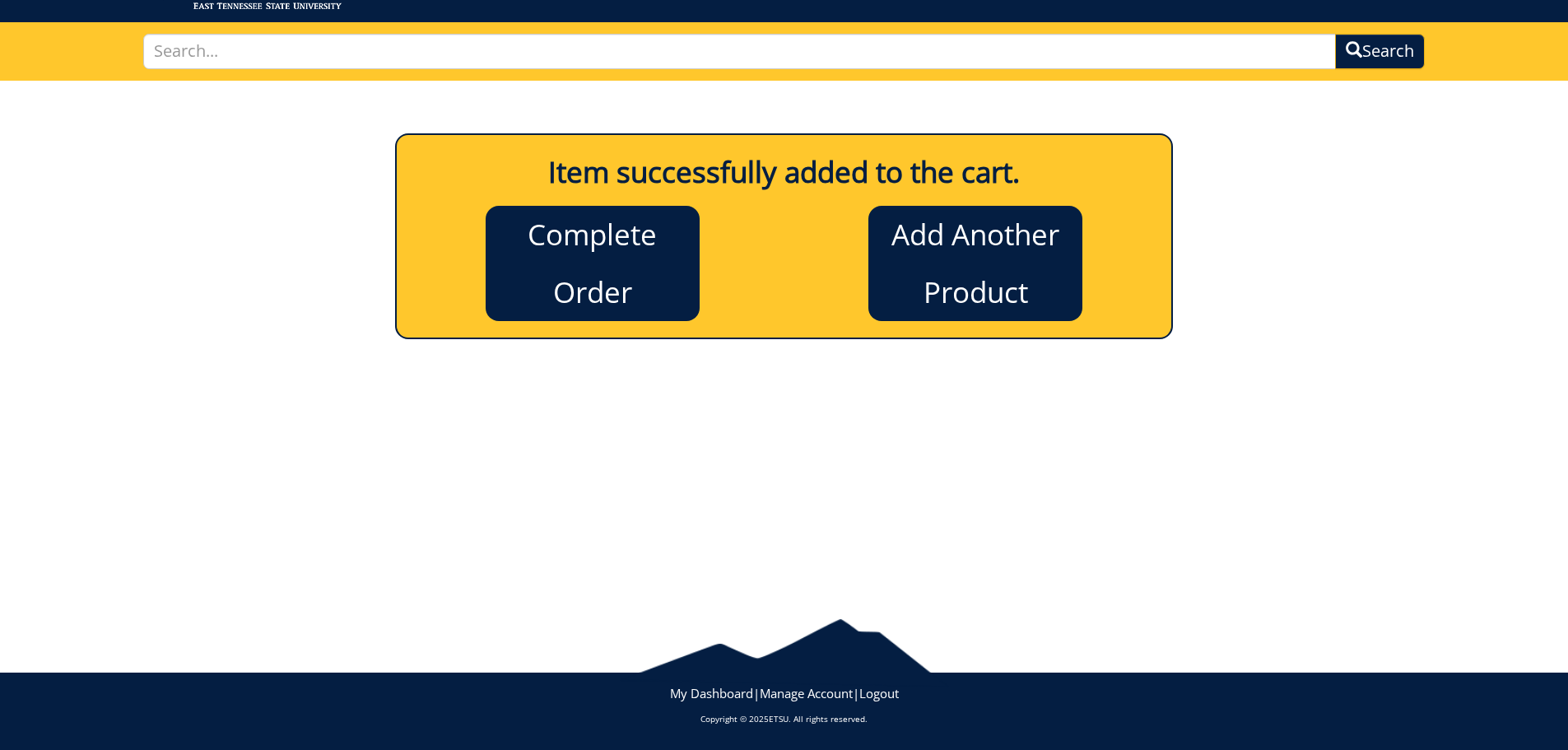
scroll to position [91, 0]
click at [601, 241] on link "Complete Order" at bounding box center [592, 263] width 214 height 115
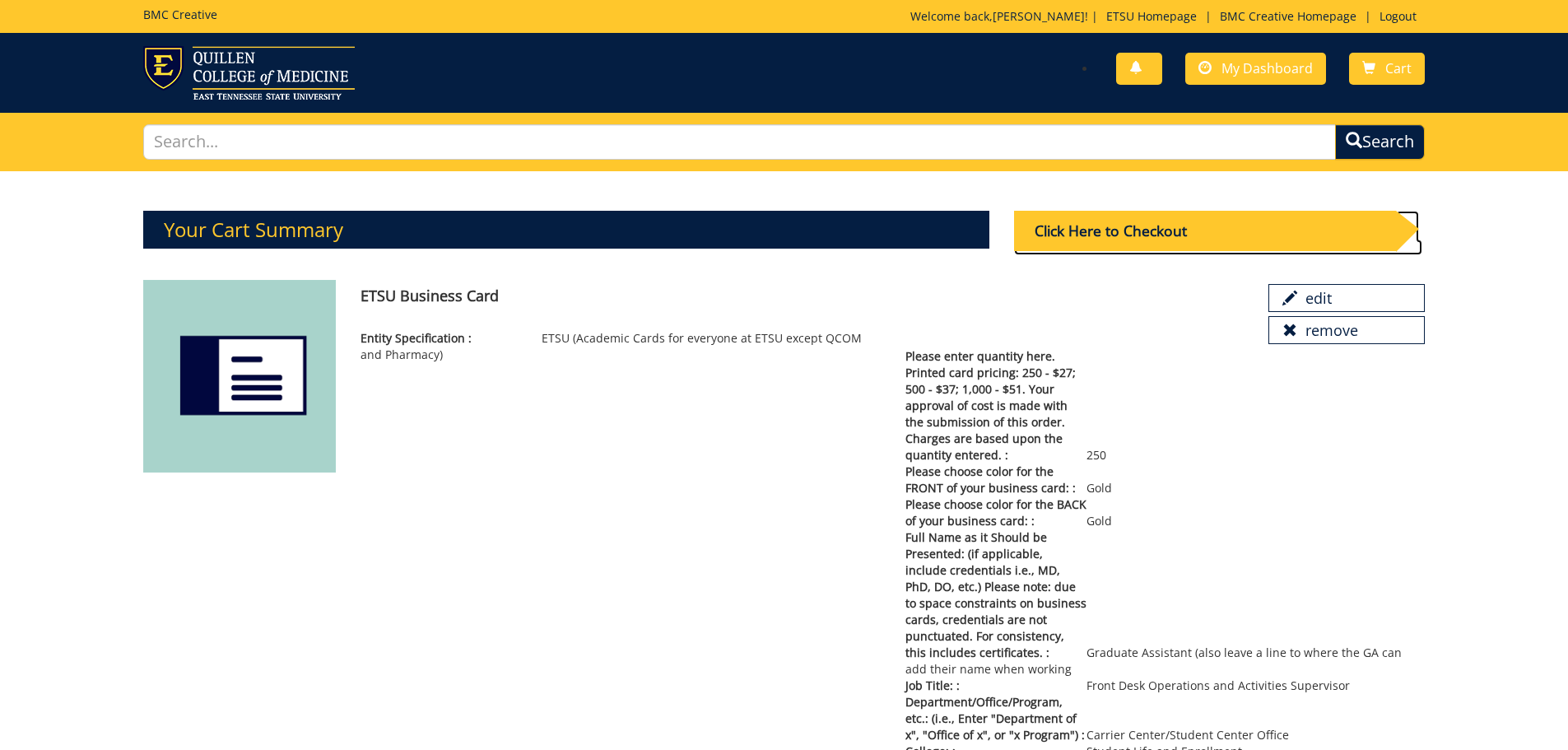
click at [1137, 228] on div "Click Here to Checkout" at bounding box center [1205, 230] width 382 height 40
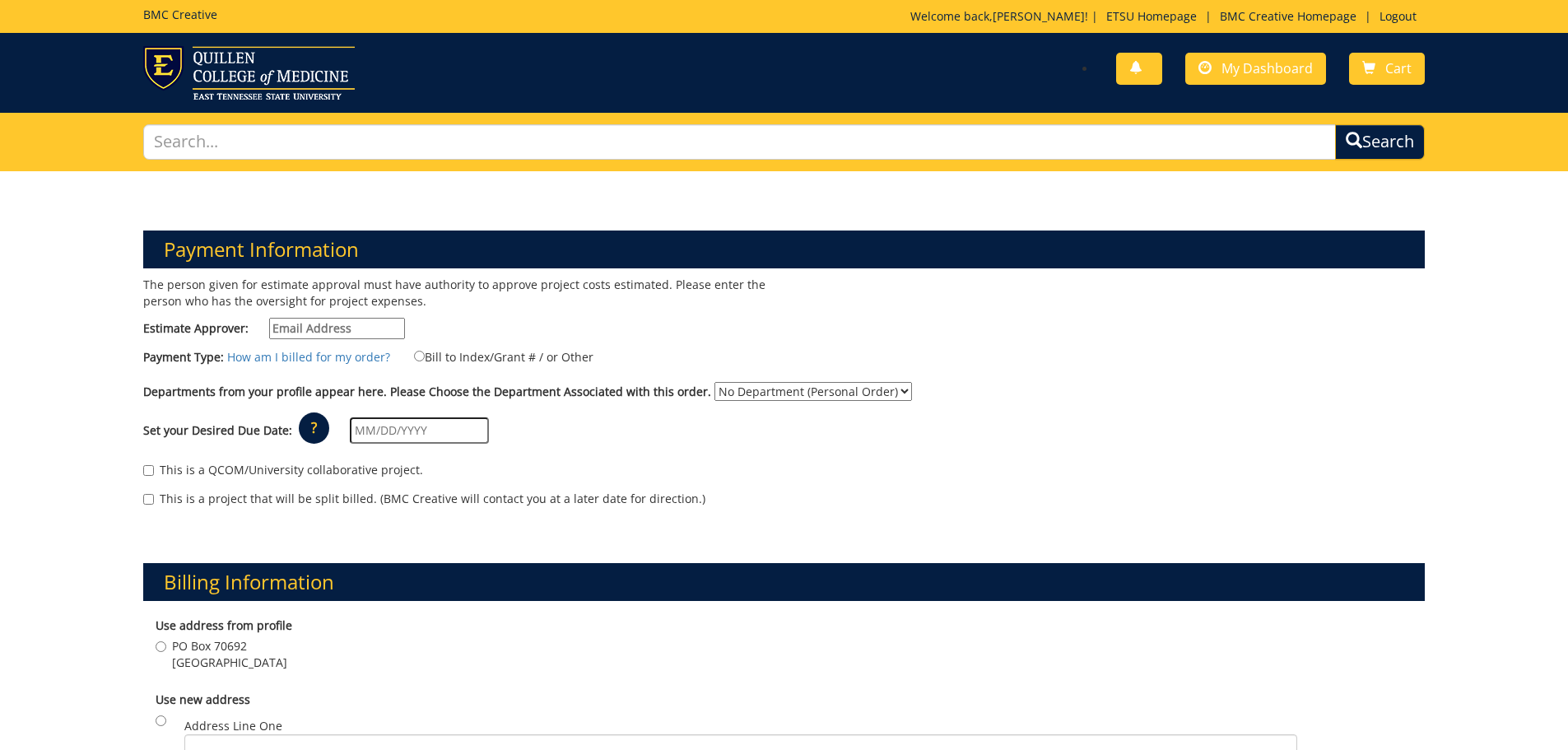
click at [313, 327] on input "Estimate Approver:" at bounding box center [337, 329] width 136 height 22
type input "[EMAIL_ADDRESS][DOMAIN_NAME]"
click at [414, 353] on input "Bill to Index/Grant # / or Other" at bounding box center [419, 355] width 11 height 11
radio input "true"
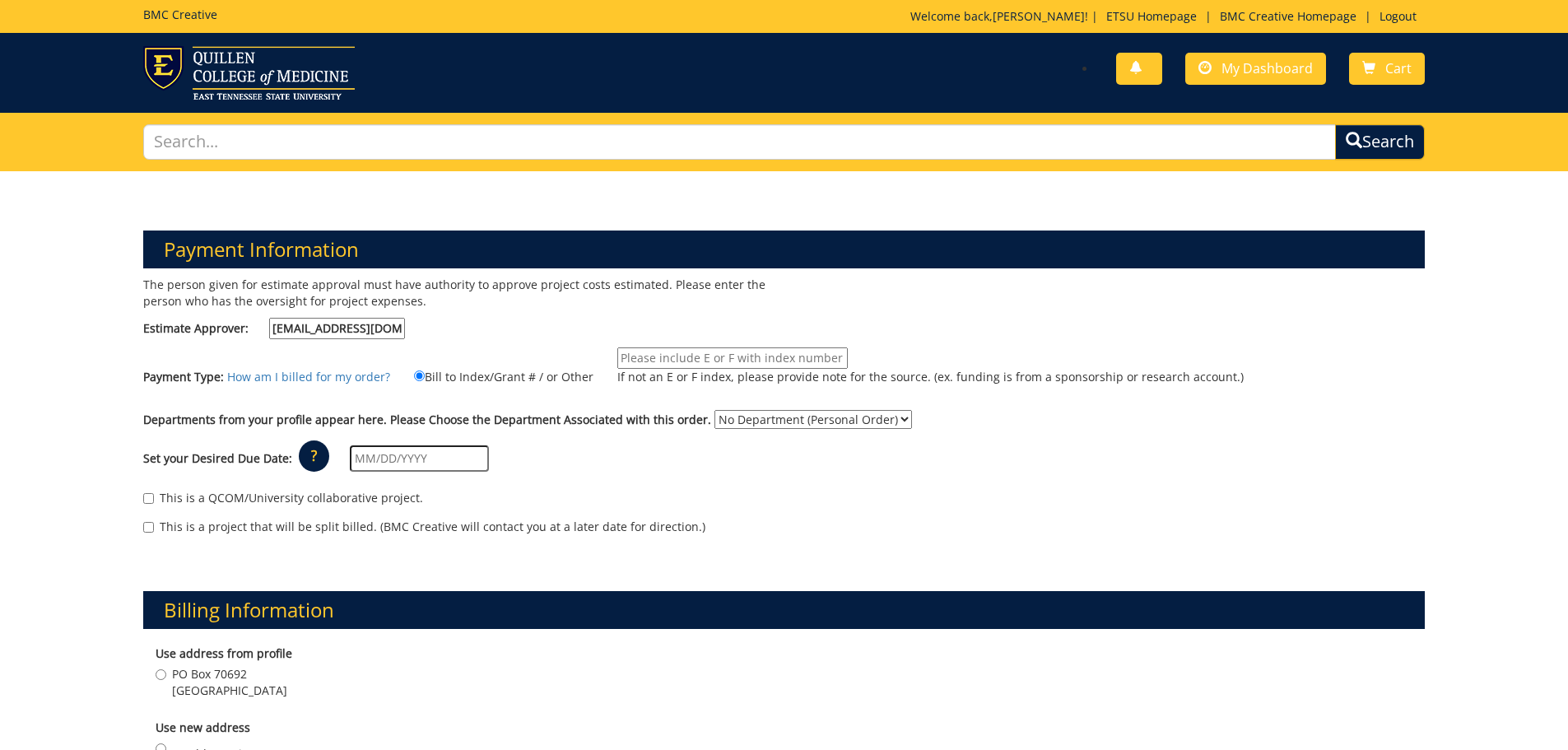
click at [655, 355] on input "If not an E or F index, please provide note for the source. (ex. funding is fro…" at bounding box center [732, 358] width 230 height 22
click at [645, 361] on input "If not an E or F index, please provide note for the source. (ex. funding is fro…" at bounding box center [732, 358] width 230 height 22
click at [764, 356] on input "10-26130-100000-100-74490-400-999-999-999" at bounding box center [732, 358] width 230 height 22
type input "10-26130-100000-100-(*****)-400-999-999-999"
click at [748, 419] on select "No Department (Personal Order) University Center" at bounding box center [813, 418] width 198 height 19
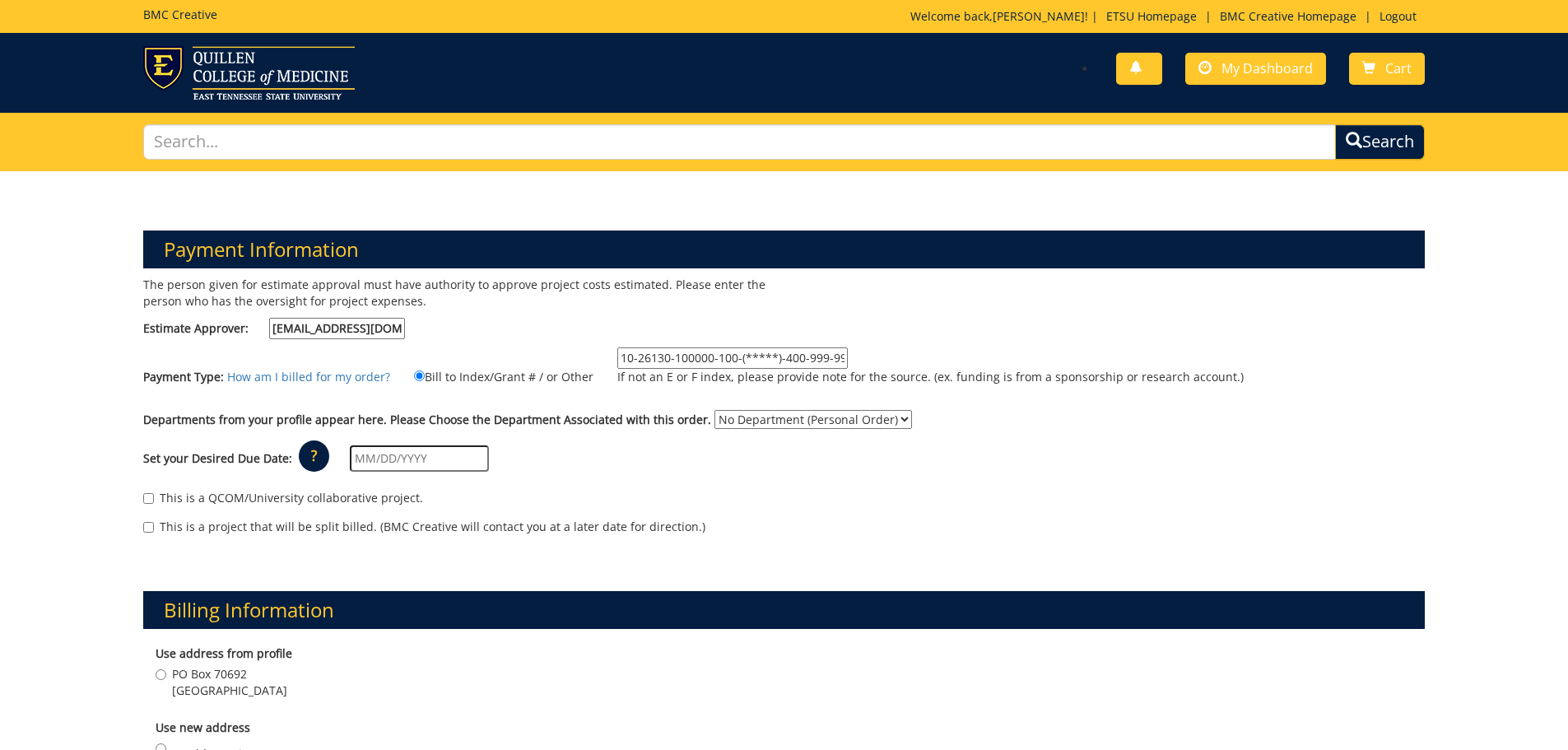
select select "189"
click at [715, 409] on select "No Department (Personal Order) University Center" at bounding box center [813, 418] width 198 height 19
click at [444, 456] on input "text" at bounding box center [418, 458] width 139 height 27
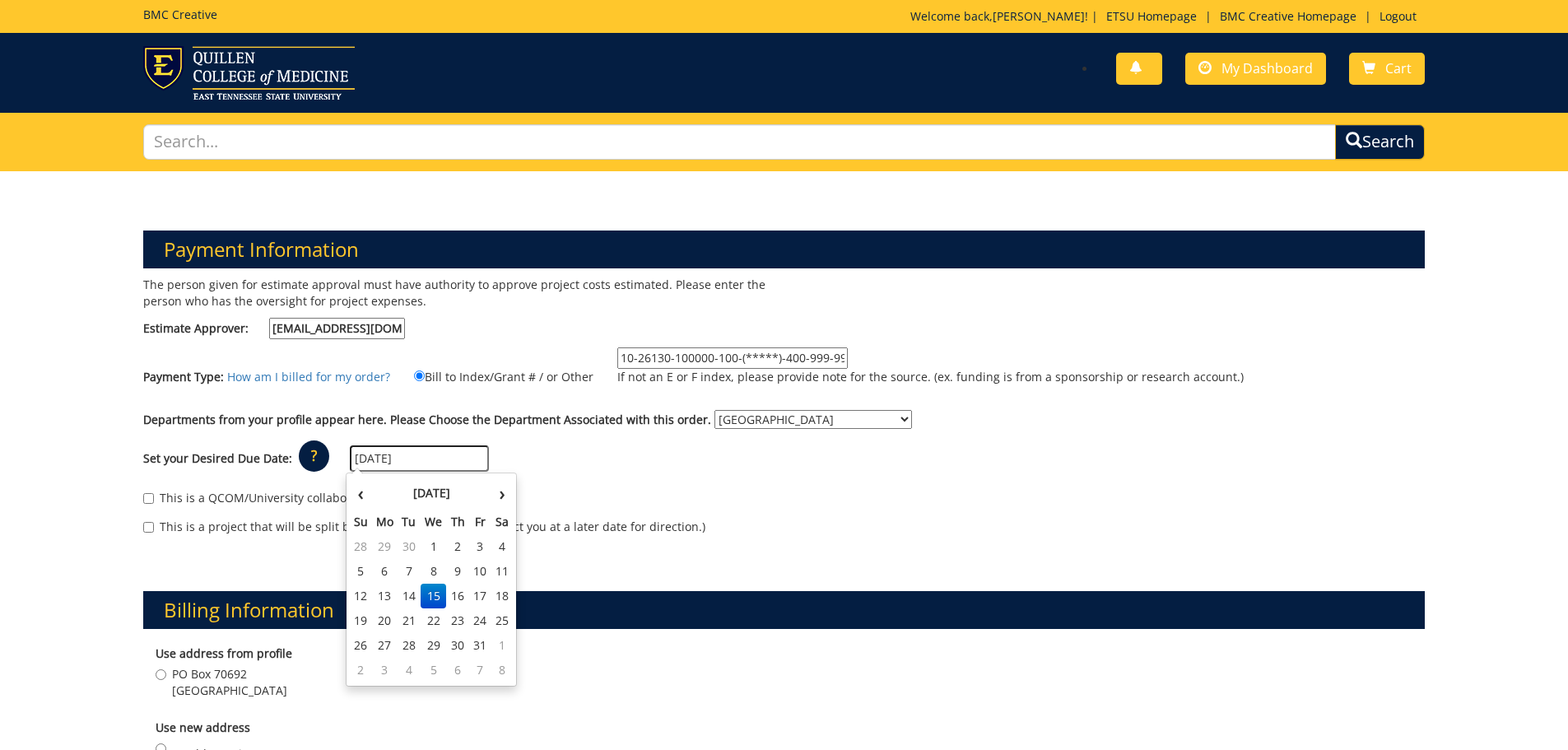
type input "[DATE]"
click at [432, 591] on td "15" at bounding box center [433, 595] width 27 height 25
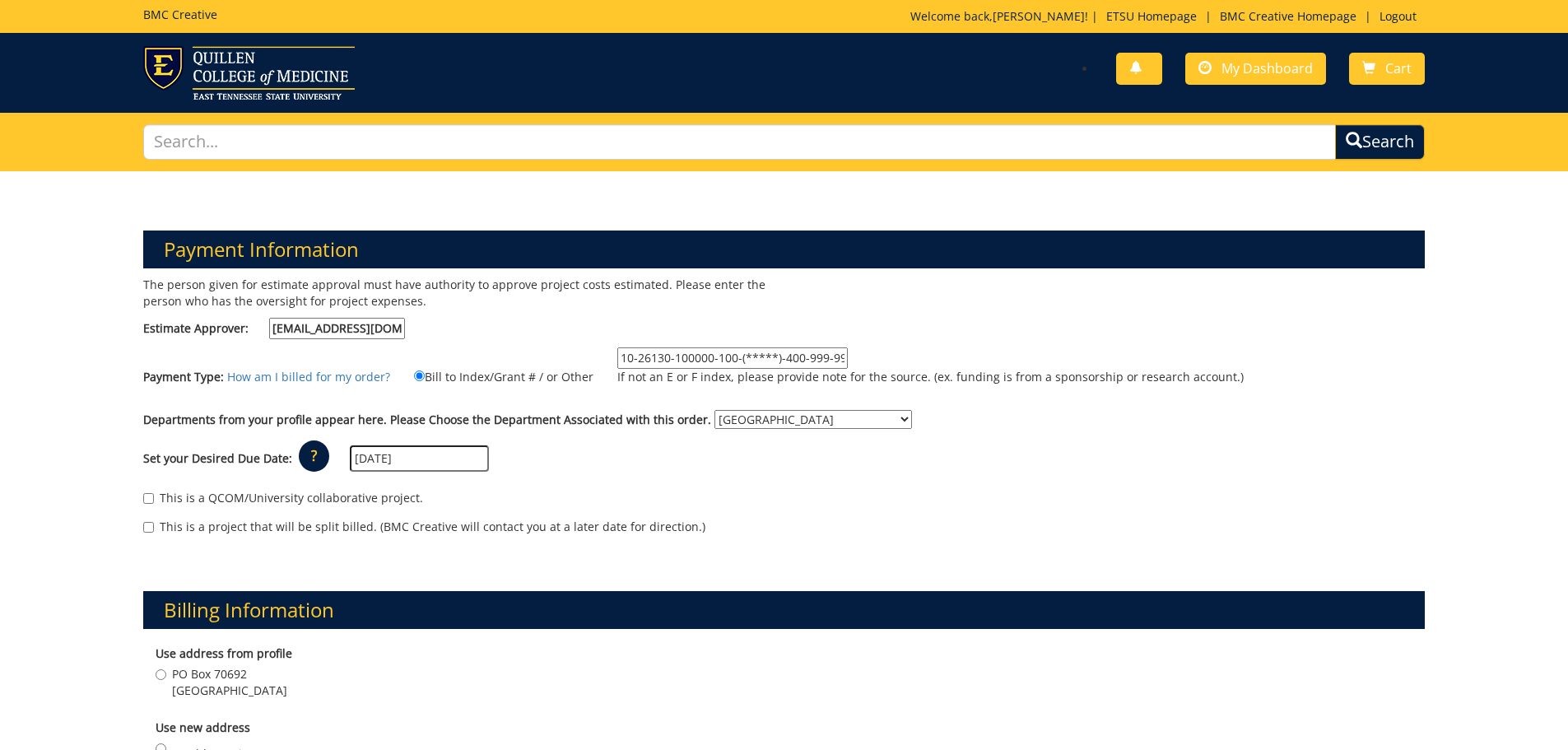
scroll to position [247, 0]
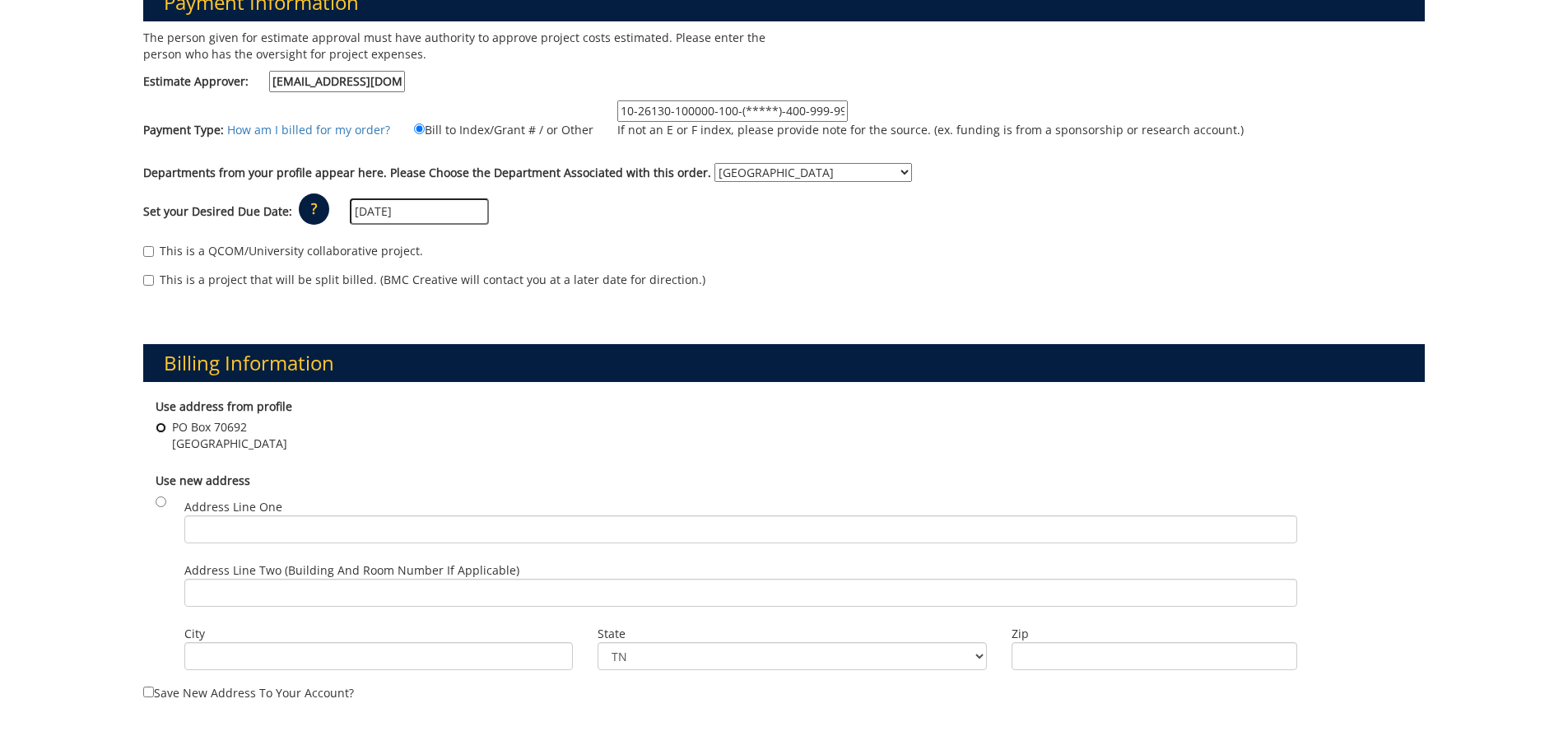
click at [161, 425] on input "PO Box 70692 Johnson City , TN 37614" at bounding box center [160, 427] width 11 height 11
radio input "true"
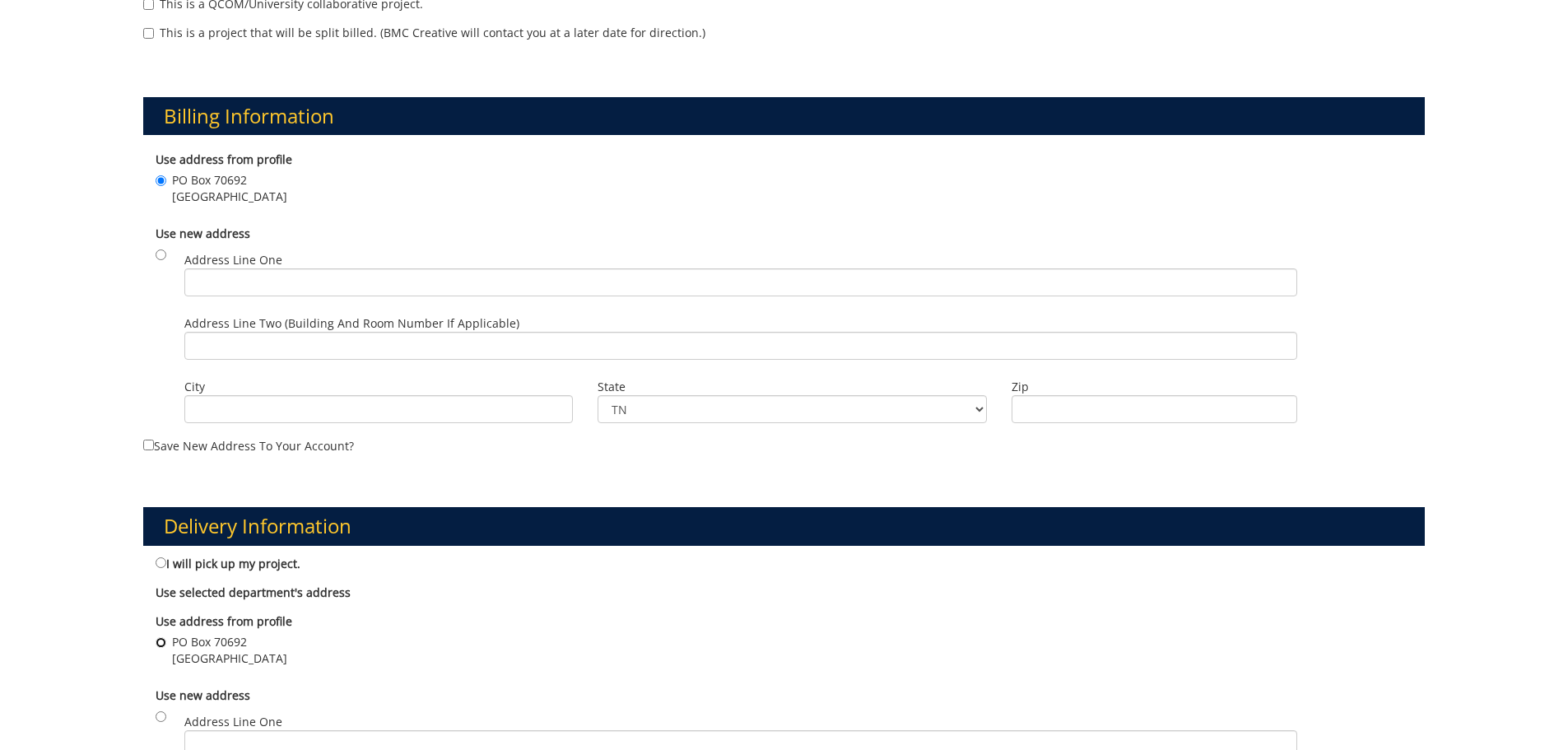
click at [156, 645] on input "PO Box 70692 Johnson City , TN 37614" at bounding box center [160, 642] width 11 height 11
radio input "true"
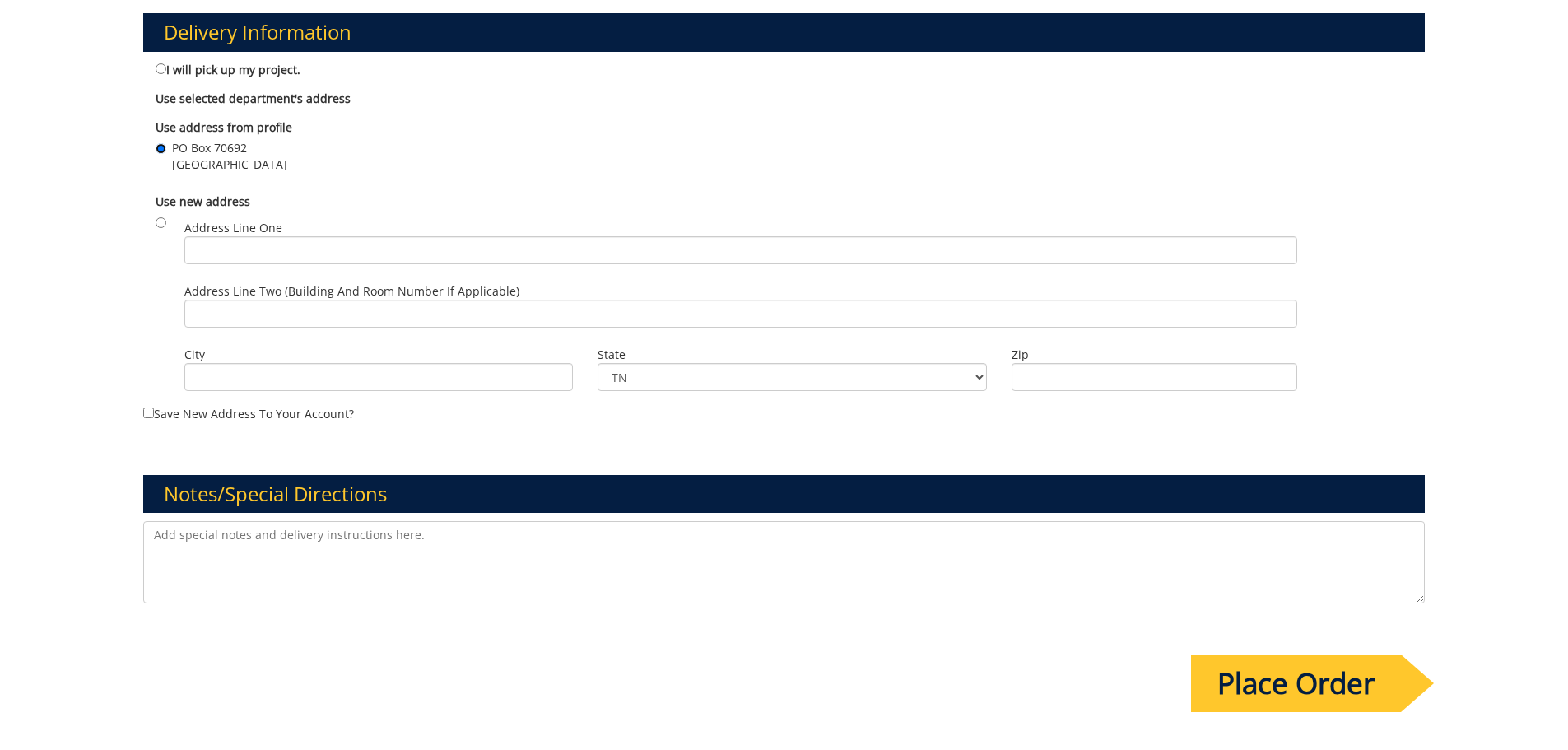
scroll to position [1070, 0]
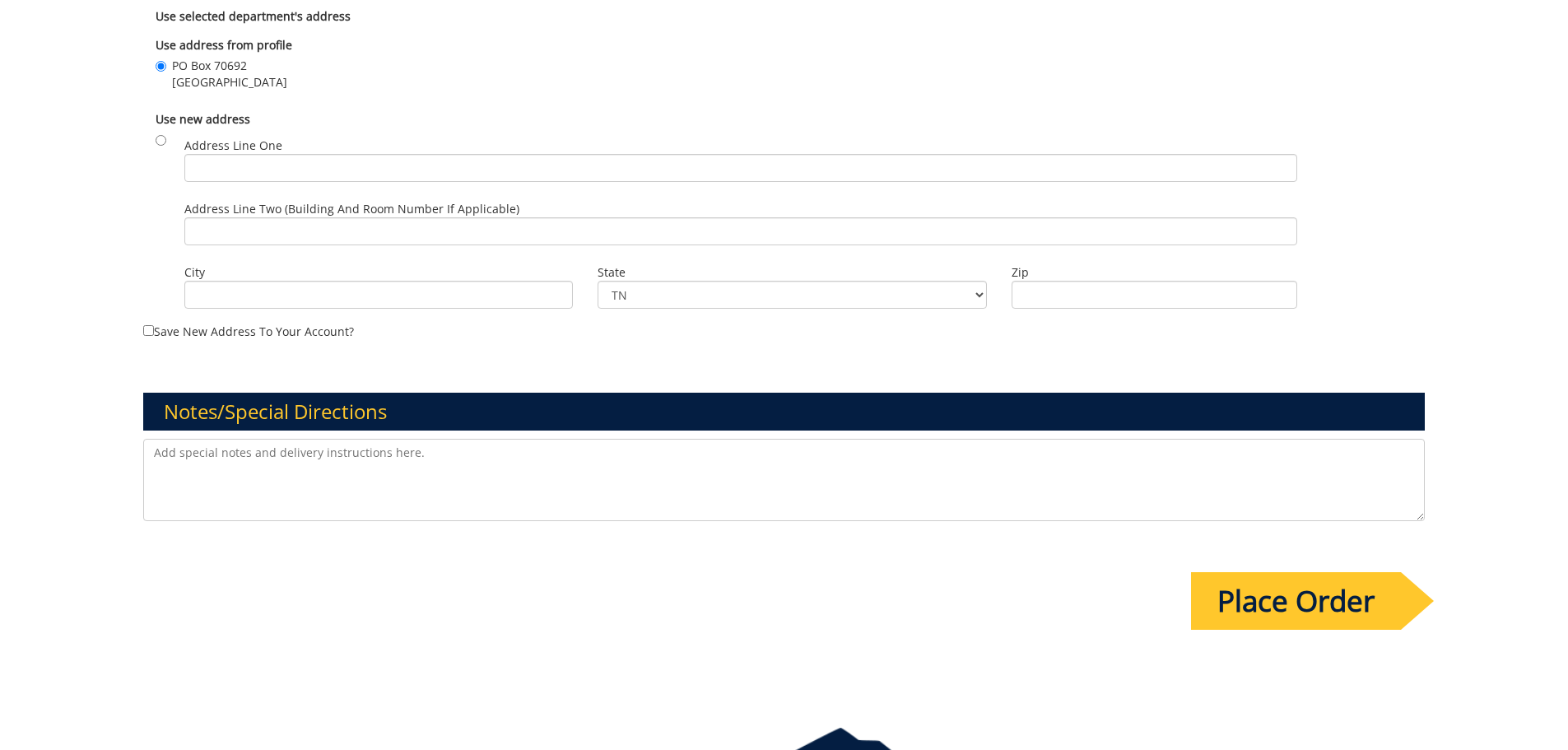
click at [1305, 604] on input "Place Order" at bounding box center [1295, 600] width 210 height 58
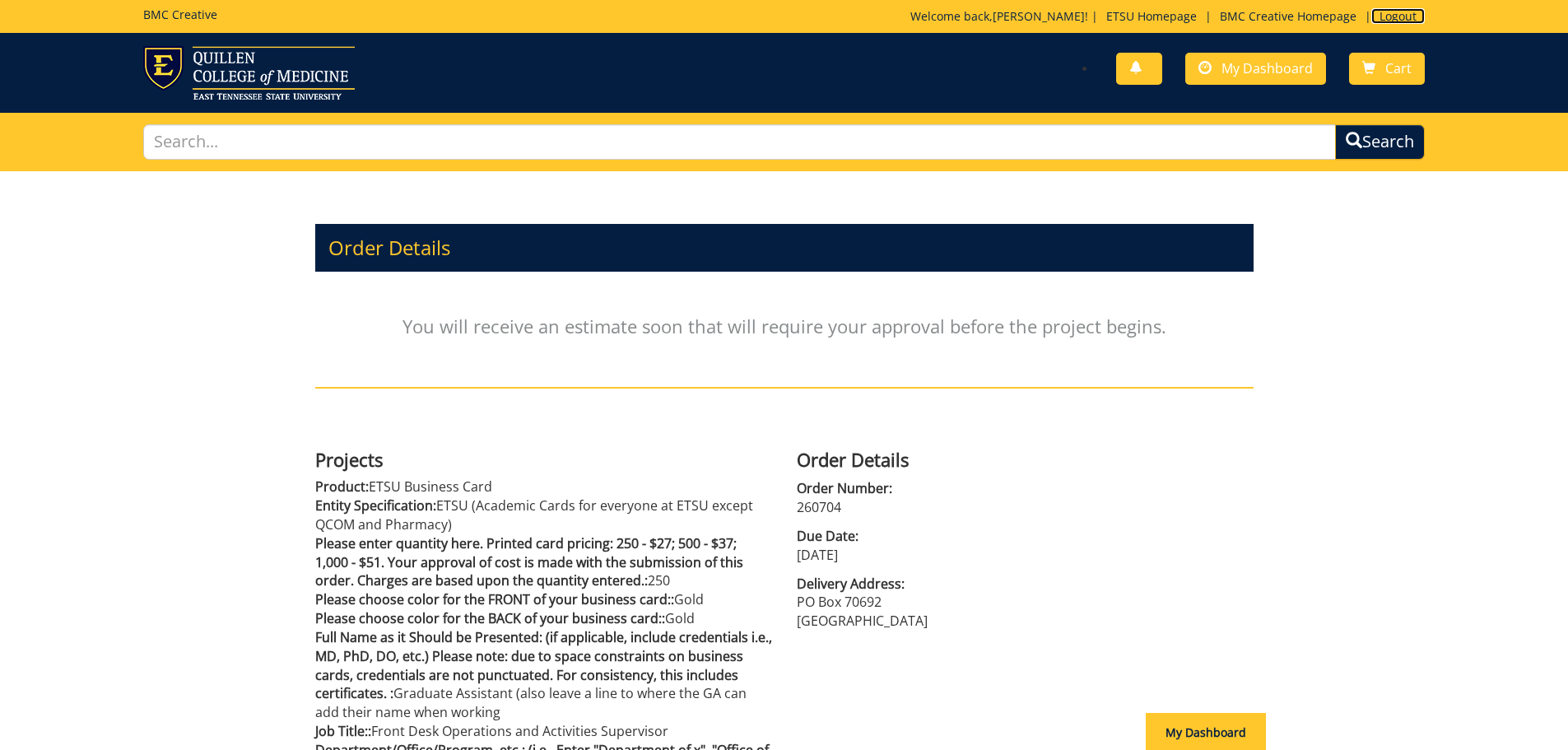
click at [1392, 13] on link "Logout" at bounding box center [1398, 16] width 53 height 16
